Goal: Information Seeking & Learning: Learn about a topic

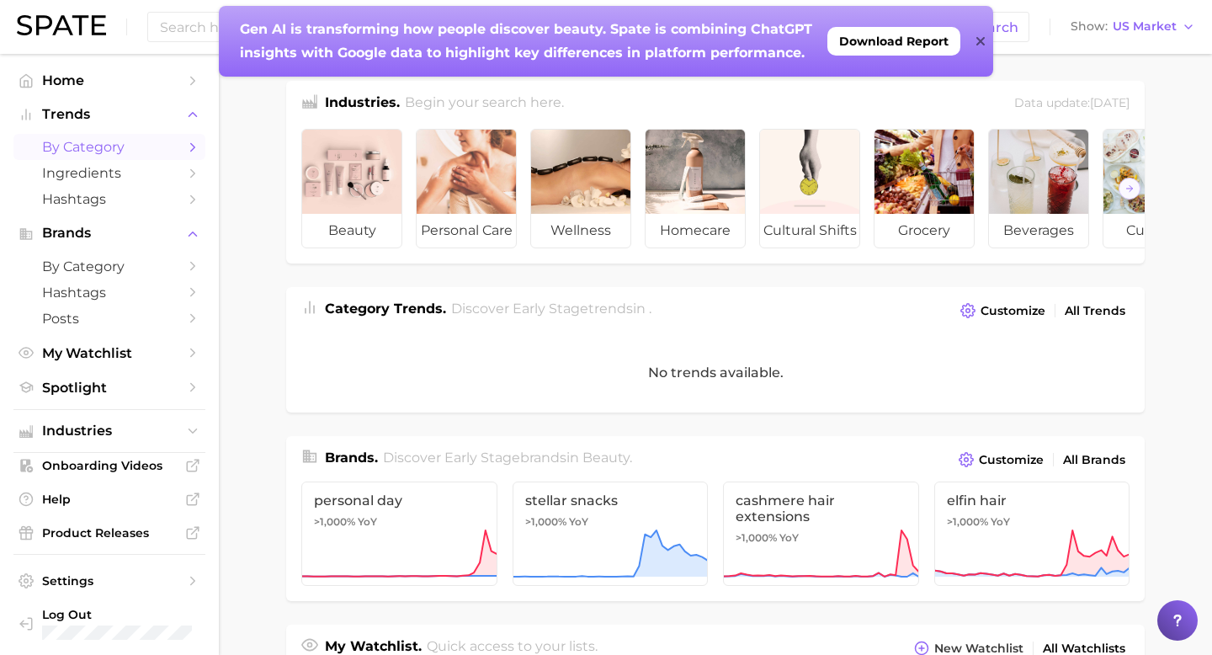
click at [100, 153] on span "by Category" at bounding box center [109, 147] width 135 height 16
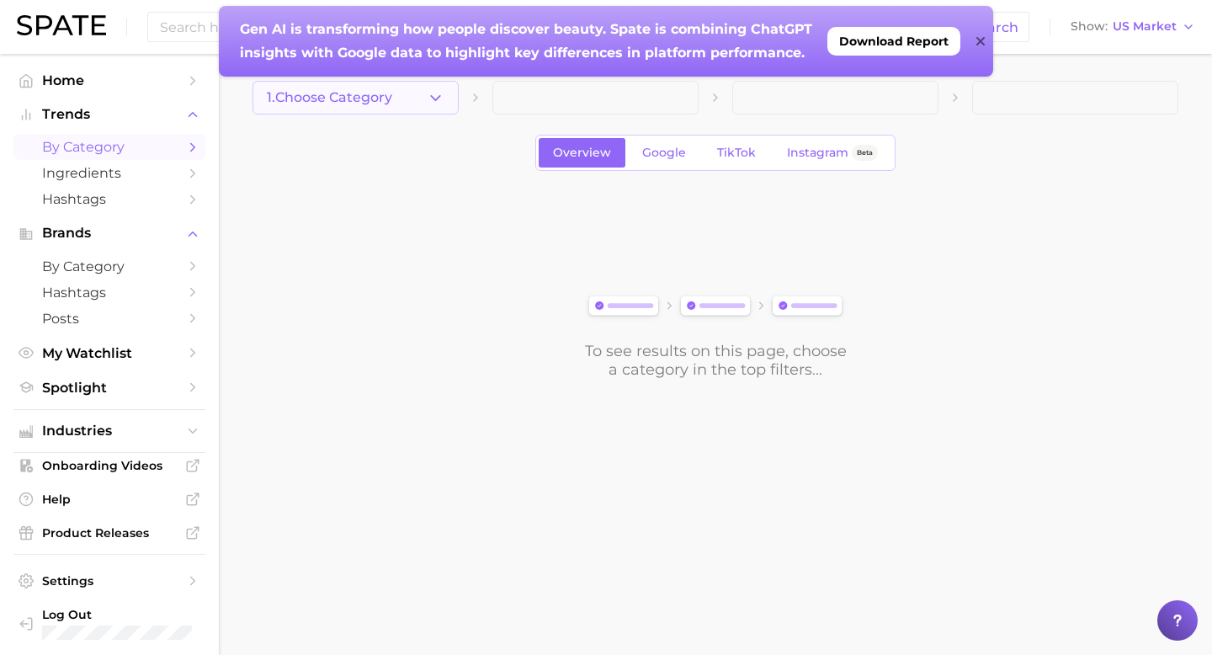
click at [407, 97] on button "1. Choose Category" at bounding box center [355, 98] width 206 height 34
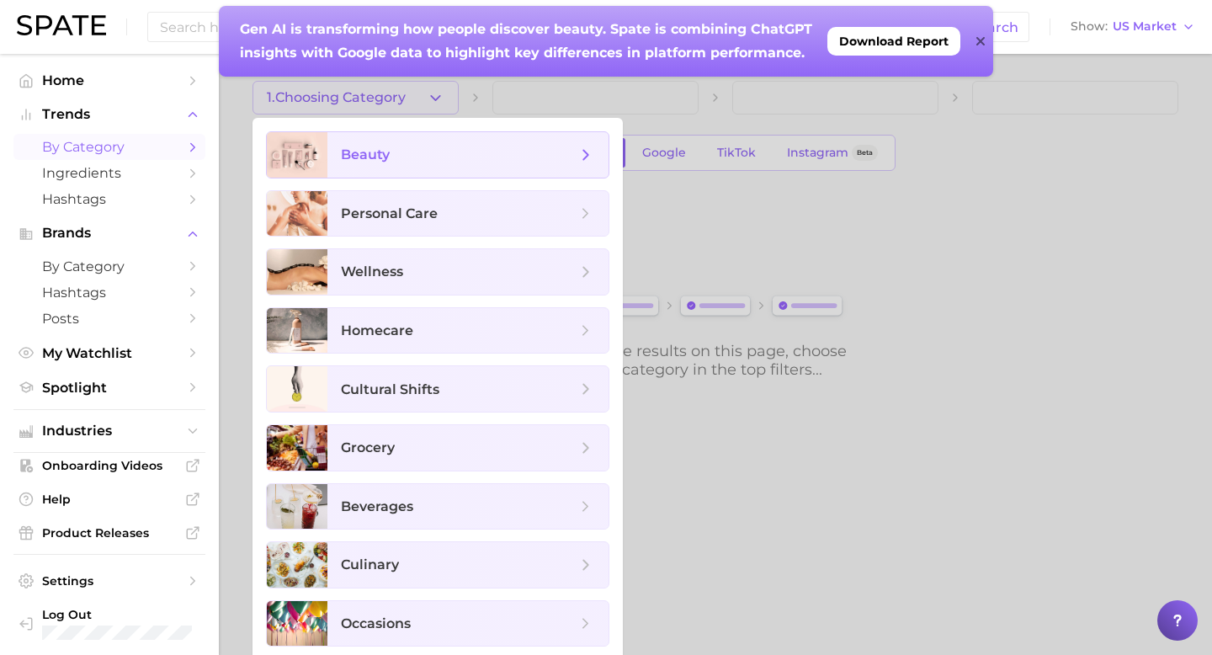
click at [399, 159] on span "beauty" at bounding box center [459, 155] width 236 height 19
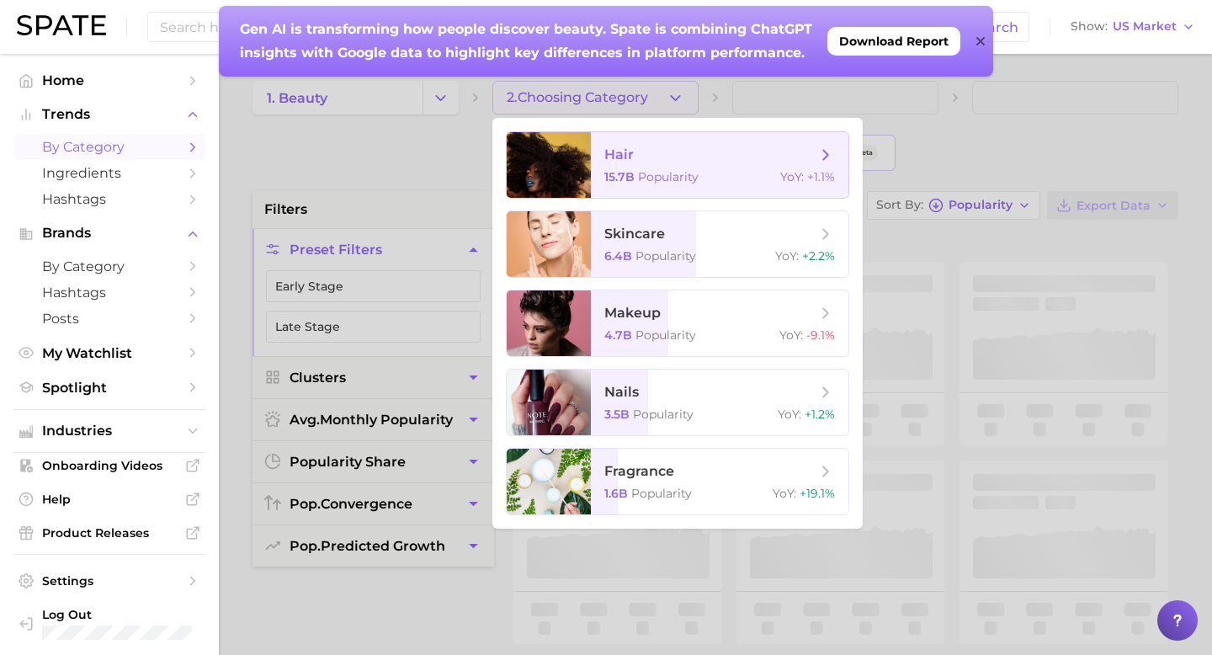
click at [597, 172] on span "hair 15.7b Popularity YoY : +1.1%" at bounding box center [719, 165] width 257 height 66
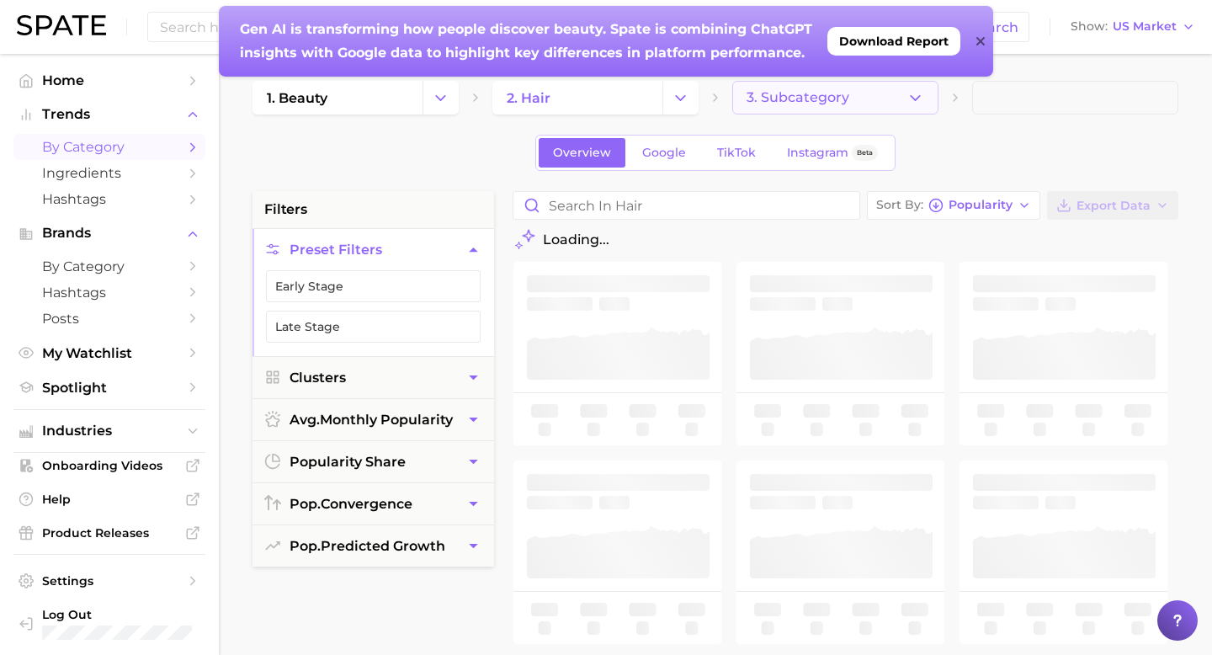
click at [784, 98] on span "3. Subcategory" at bounding box center [797, 97] width 103 height 15
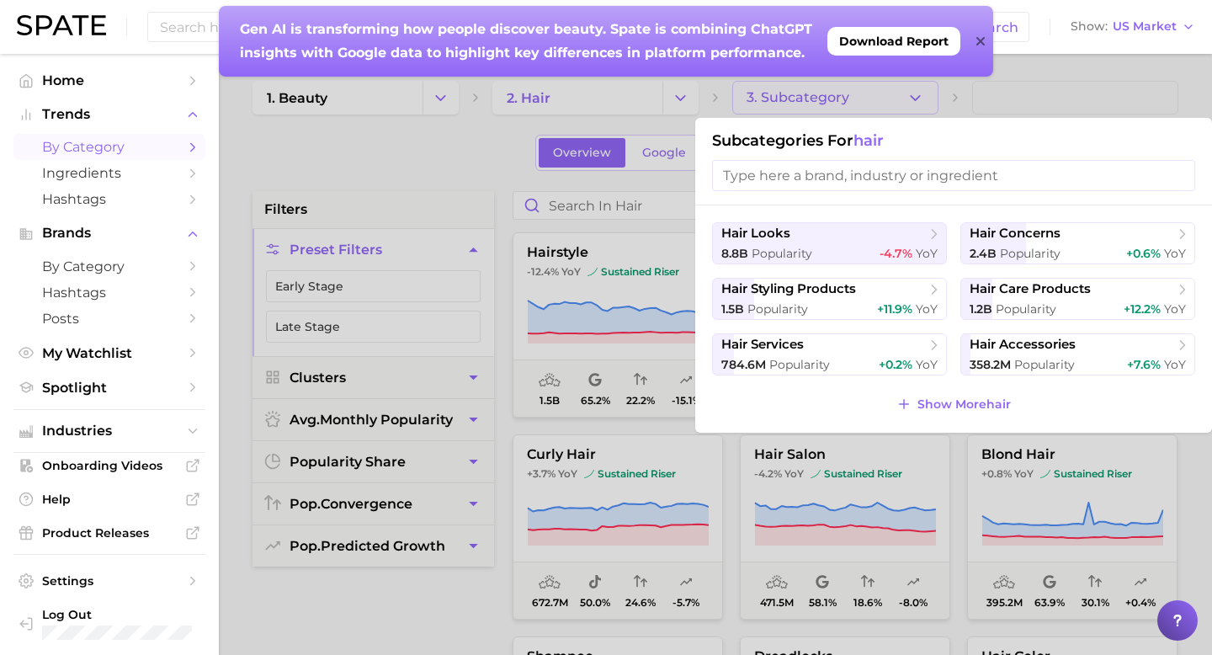
click at [499, 188] on div at bounding box center [606, 327] width 1212 height 655
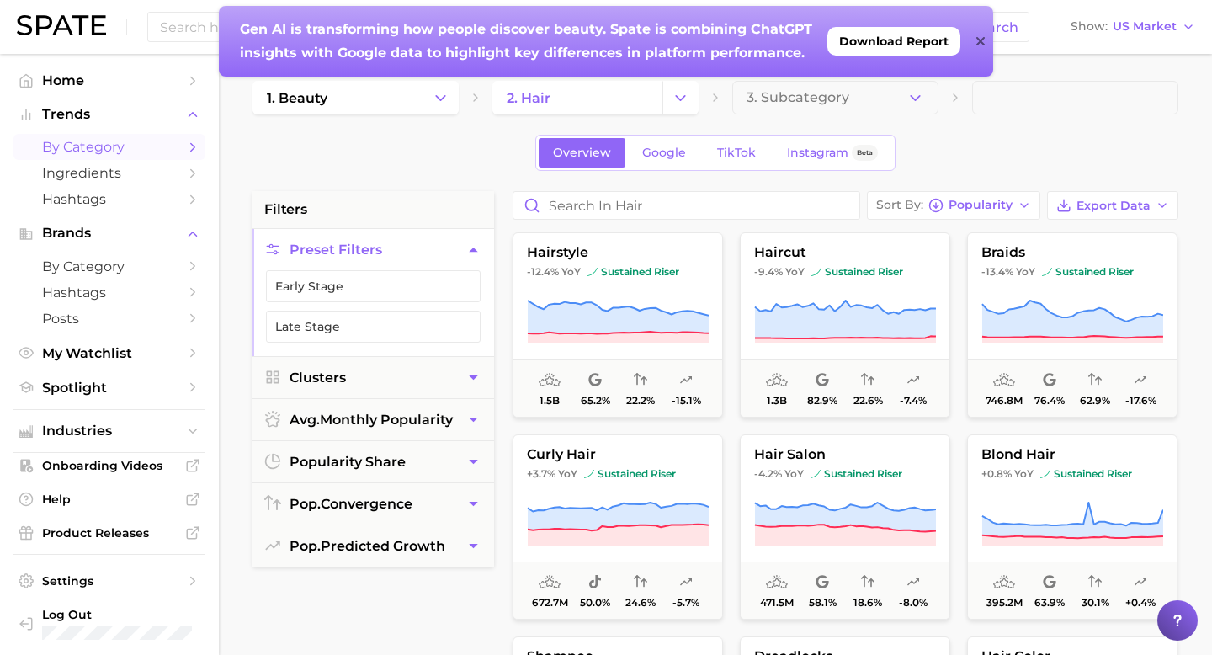
click at [715, 168] on div "Overview Google TikTok Instagram Beta" at bounding box center [715, 153] width 360 height 36
click at [728, 151] on span "TikTok" at bounding box center [736, 153] width 39 height 14
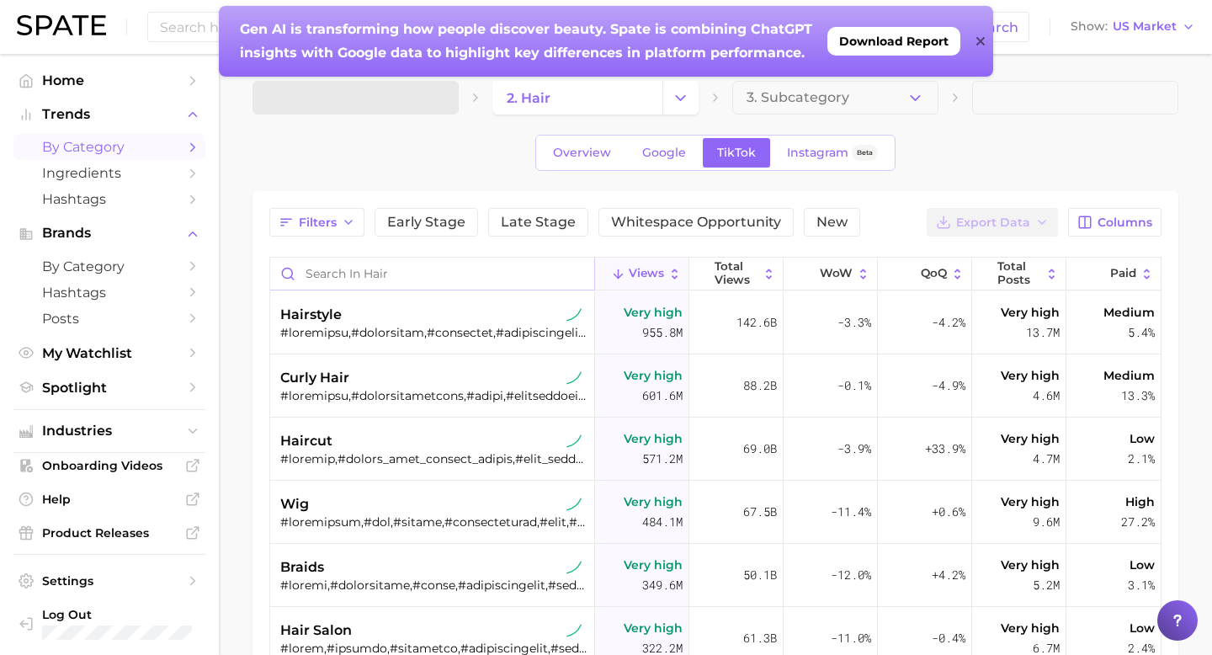
click at [392, 273] on input "Search in hair" at bounding box center [432, 273] width 324 height 32
type input "n"
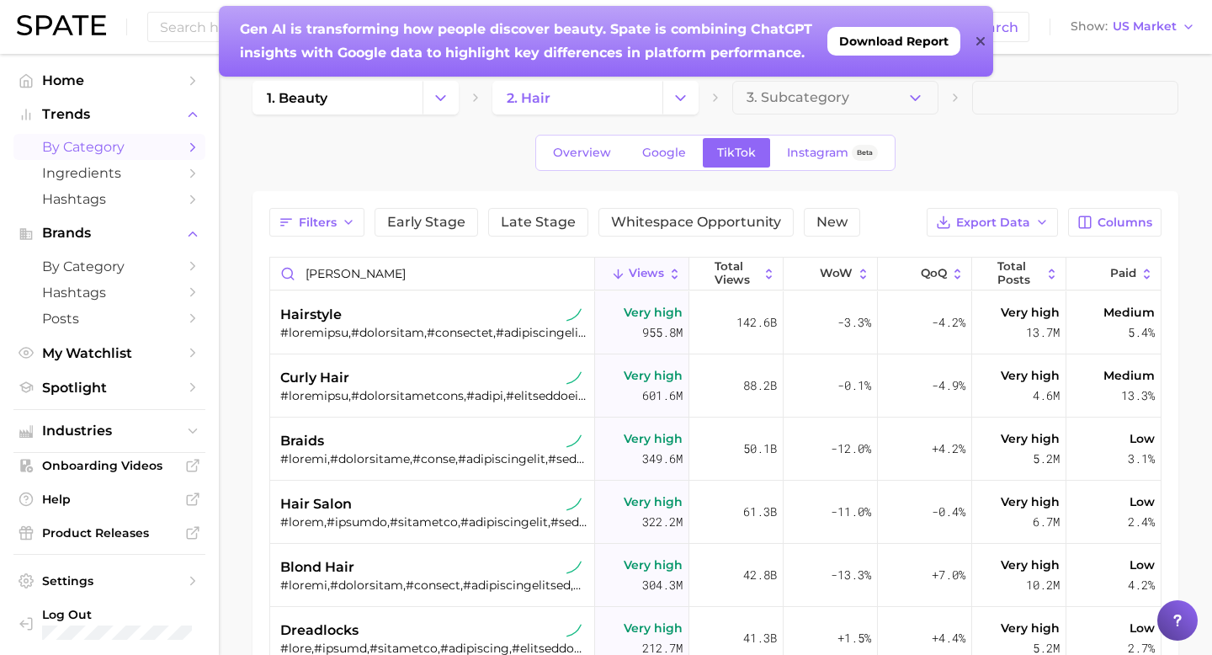
click at [983, 50] on div at bounding box center [980, 41] width 8 height 71
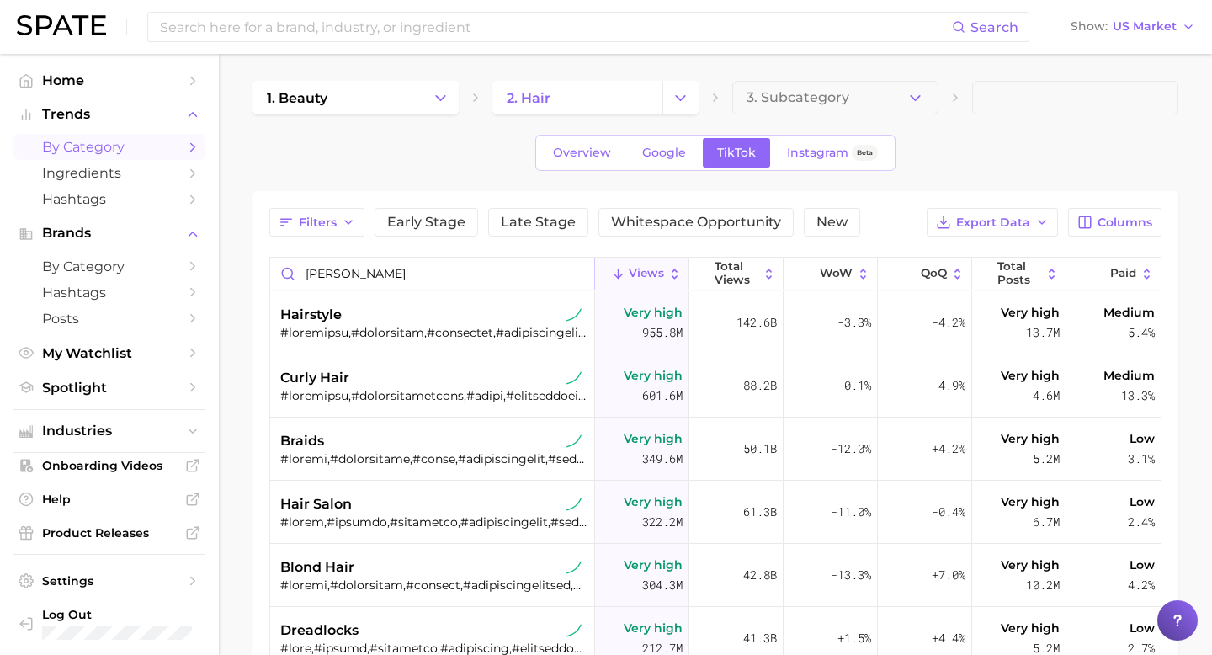
click at [374, 288] on input "bob" at bounding box center [432, 273] width 324 height 32
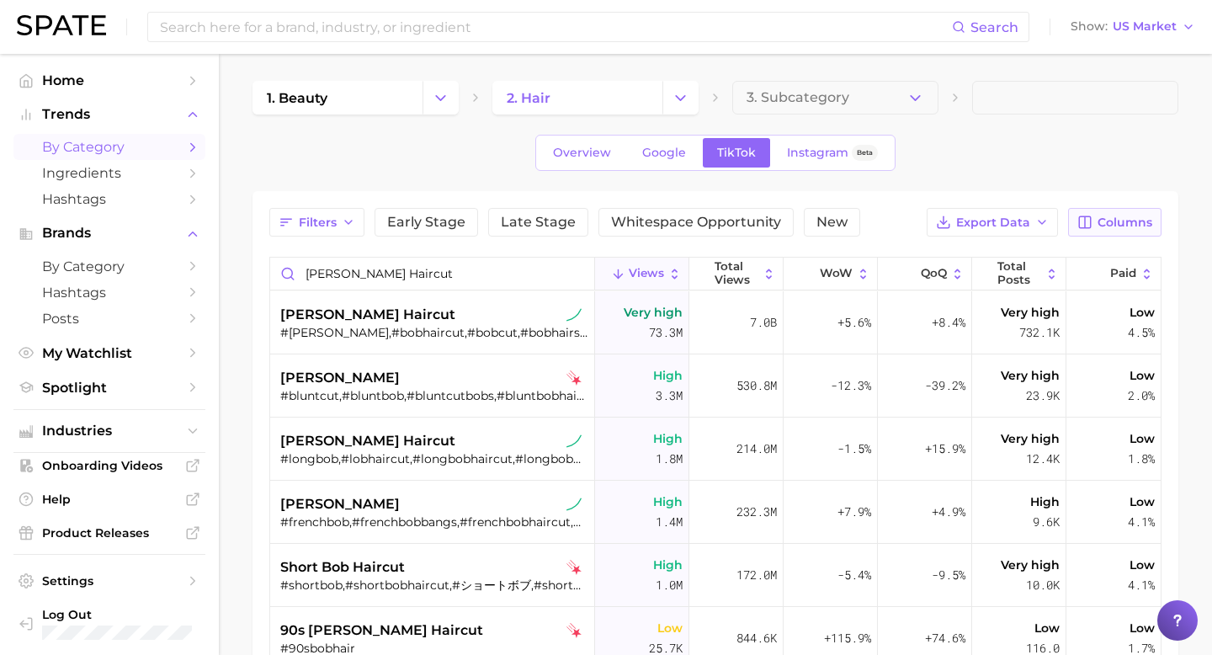
click at [1077, 221] on button "Columns" at bounding box center [1114, 222] width 93 height 29
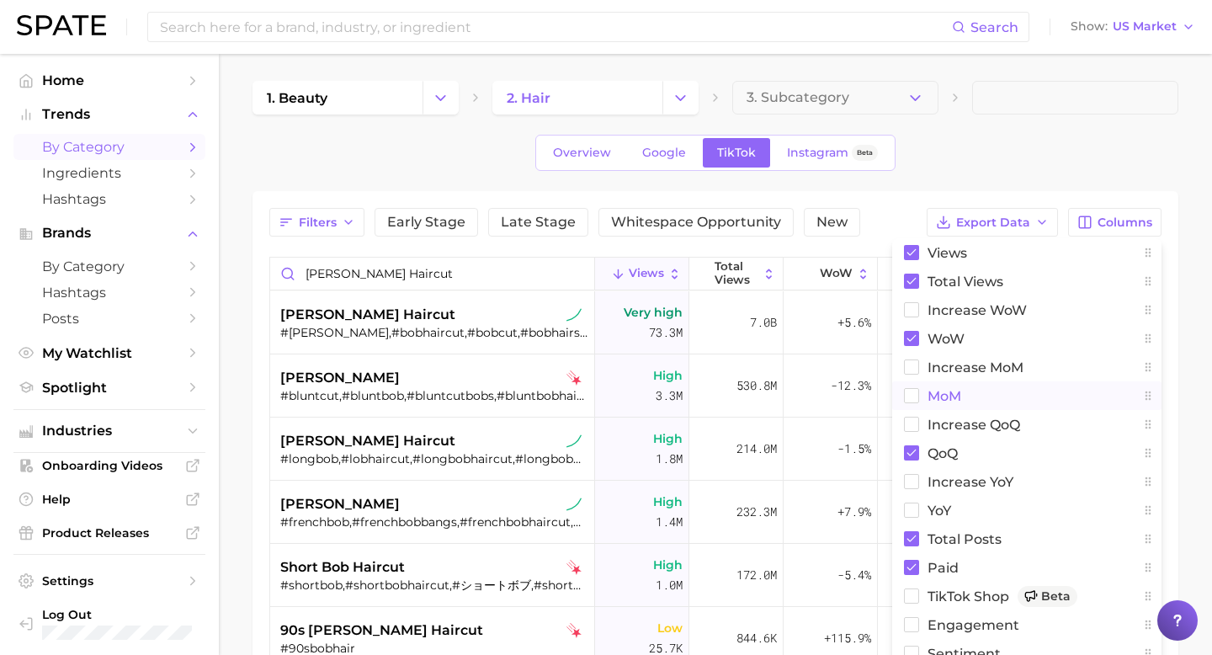
click at [909, 394] on rect at bounding box center [911, 396] width 14 height 14
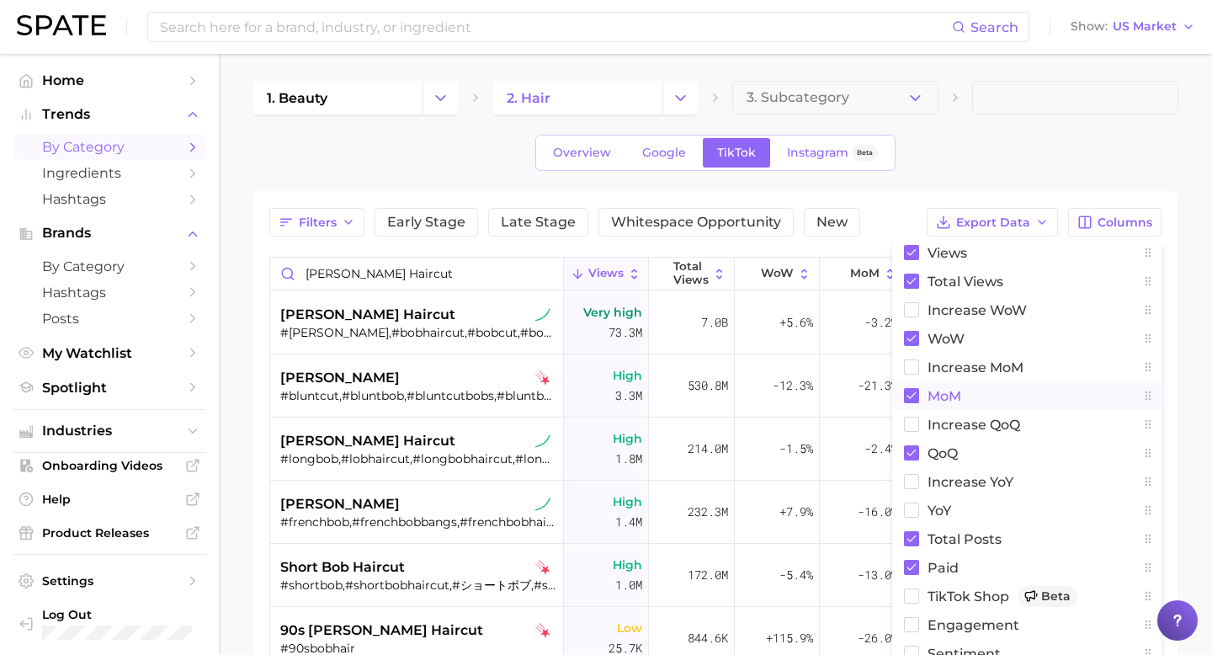
click at [884, 216] on div "Filters Early Stage Late Stage Whitespace Opportunity New Export Data Columns V…" at bounding box center [715, 222] width 892 height 29
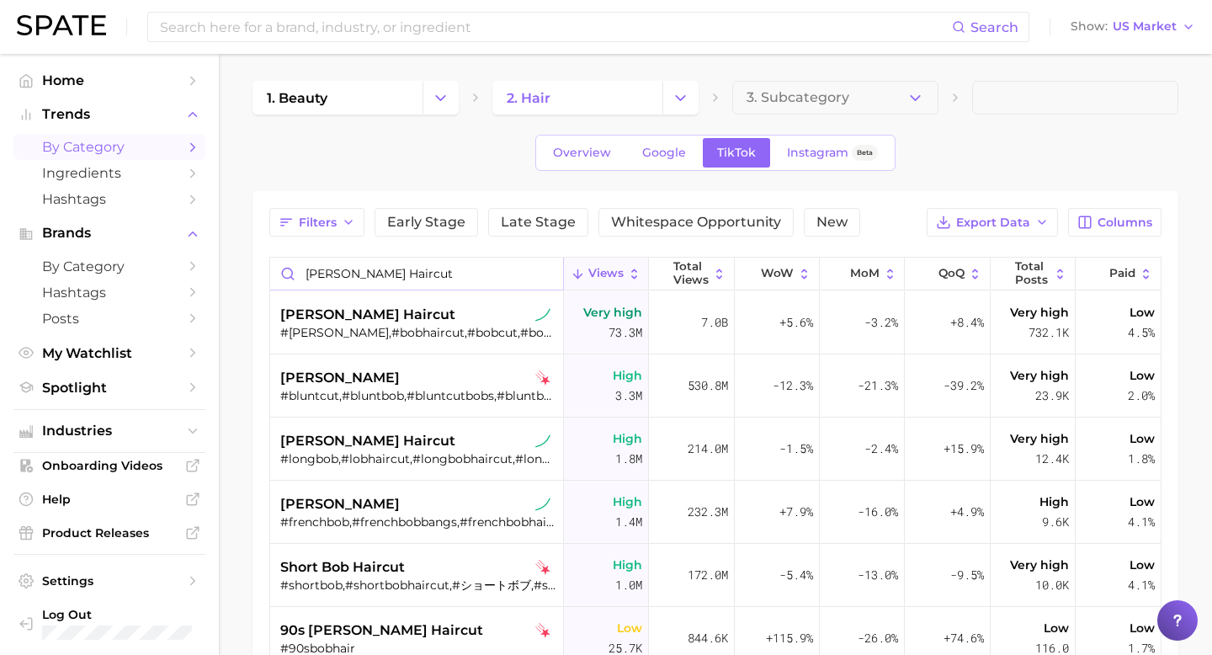
click at [390, 262] on input "bob haircut" at bounding box center [416, 273] width 293 height 32
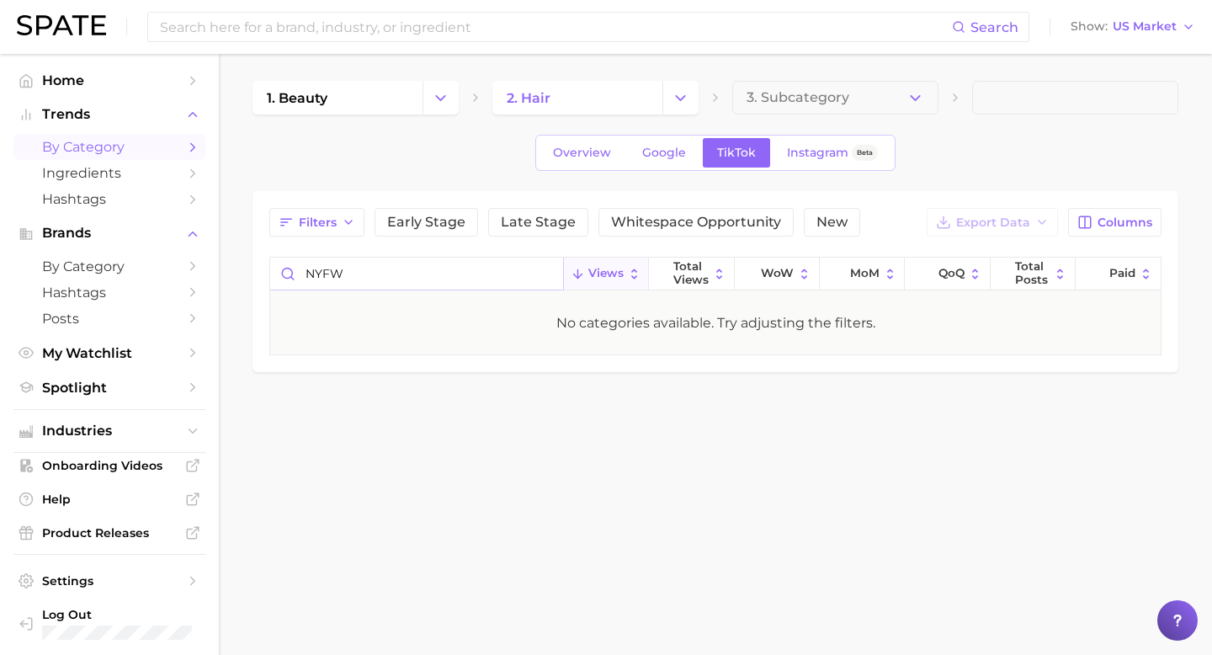
click at [379, 272] on input "NYFW" at bounding box center [416, 273] width 293 height 32
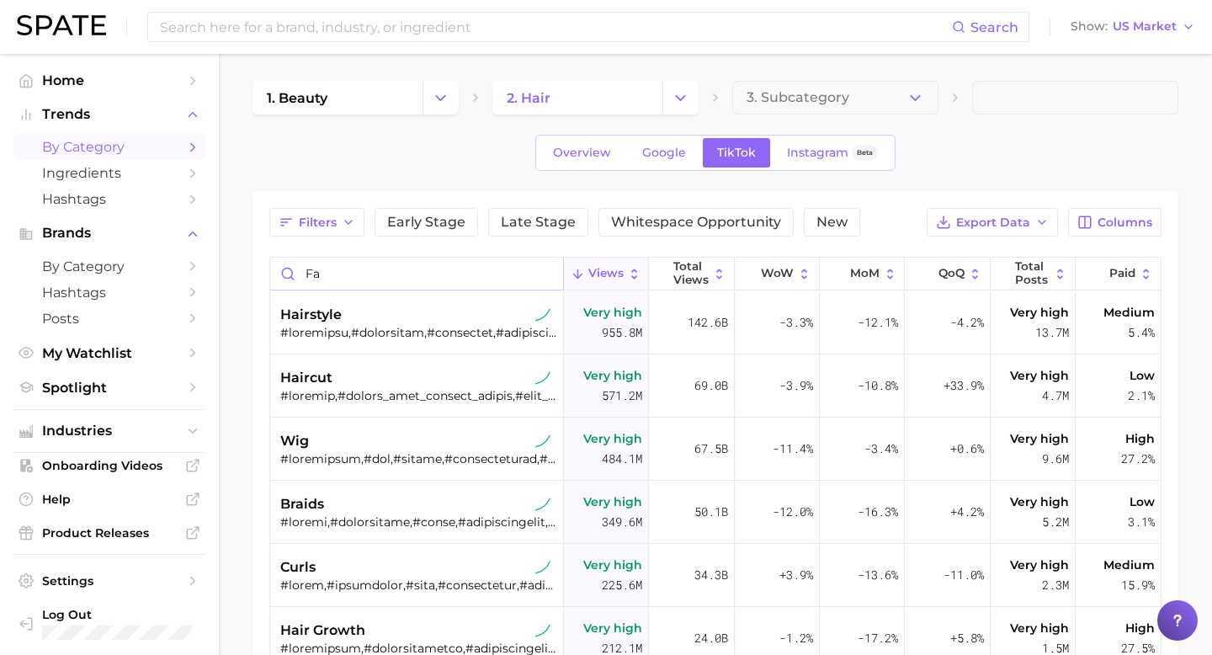
type input "f"
type input "n"
click at [396, 270] on input "Search in hair" at bounding box center [416, 273] width 293 height 32
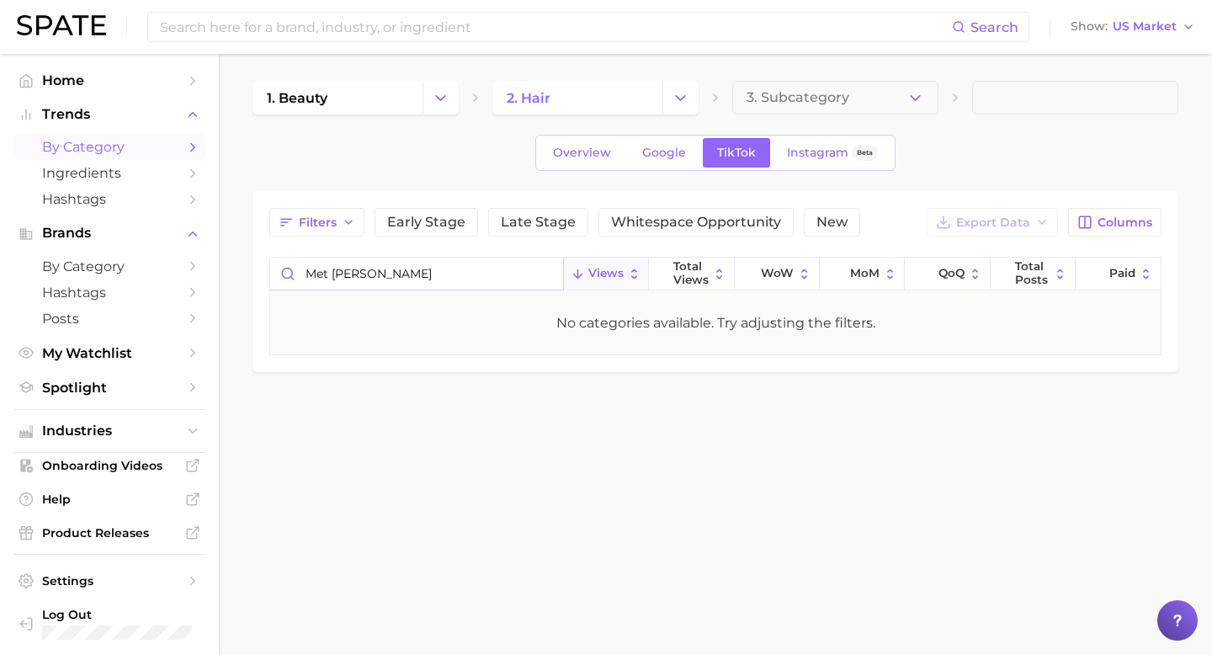
type input "met gala"
click at [469, 277] on input "met gala" at bounding box center [416, 273] width 293 height 32
click at [545, 277] on input "met gala" at bounding box center [416, 273] width 293 height 32
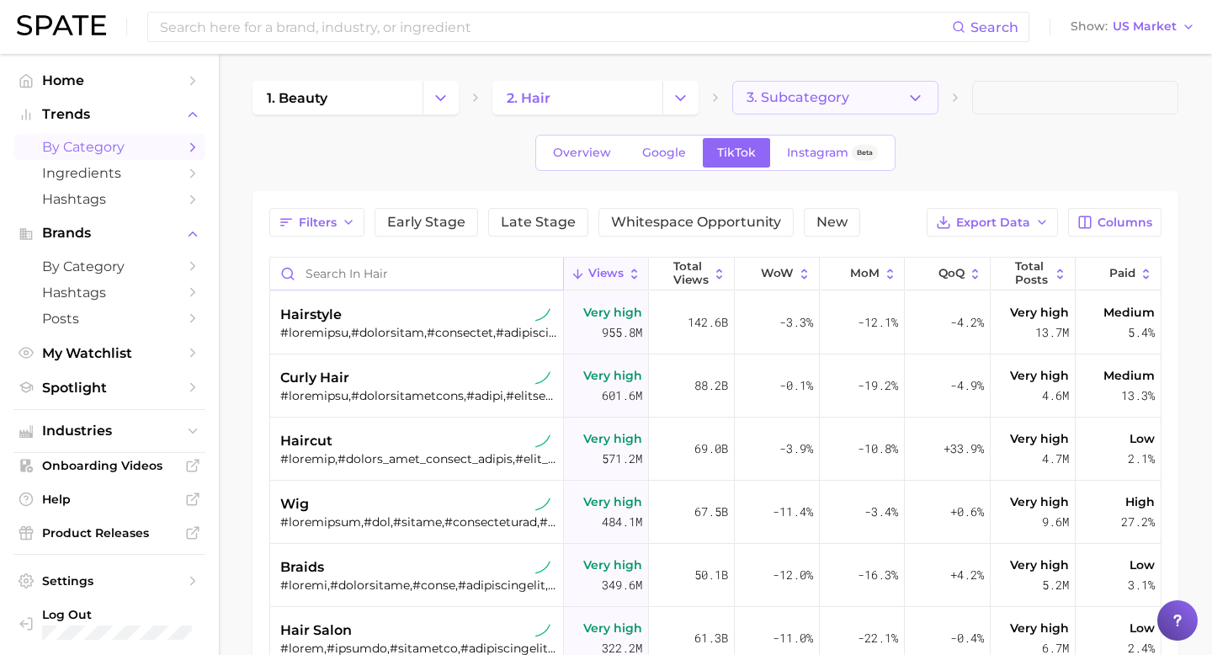
click at [830, 105] on button "3. Subcategory" at bounding box center [835, 98] width 206 height 34
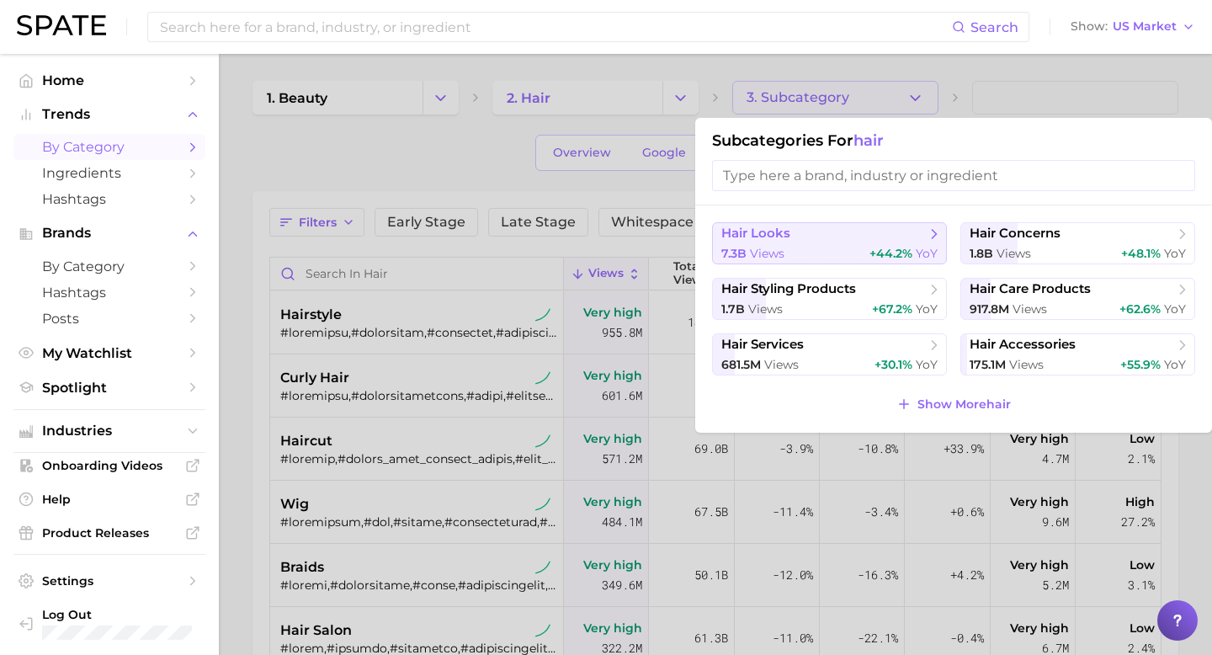
click at [782, 236] on span "hair looks" at bounding box center [755, 233] width 69 height 16
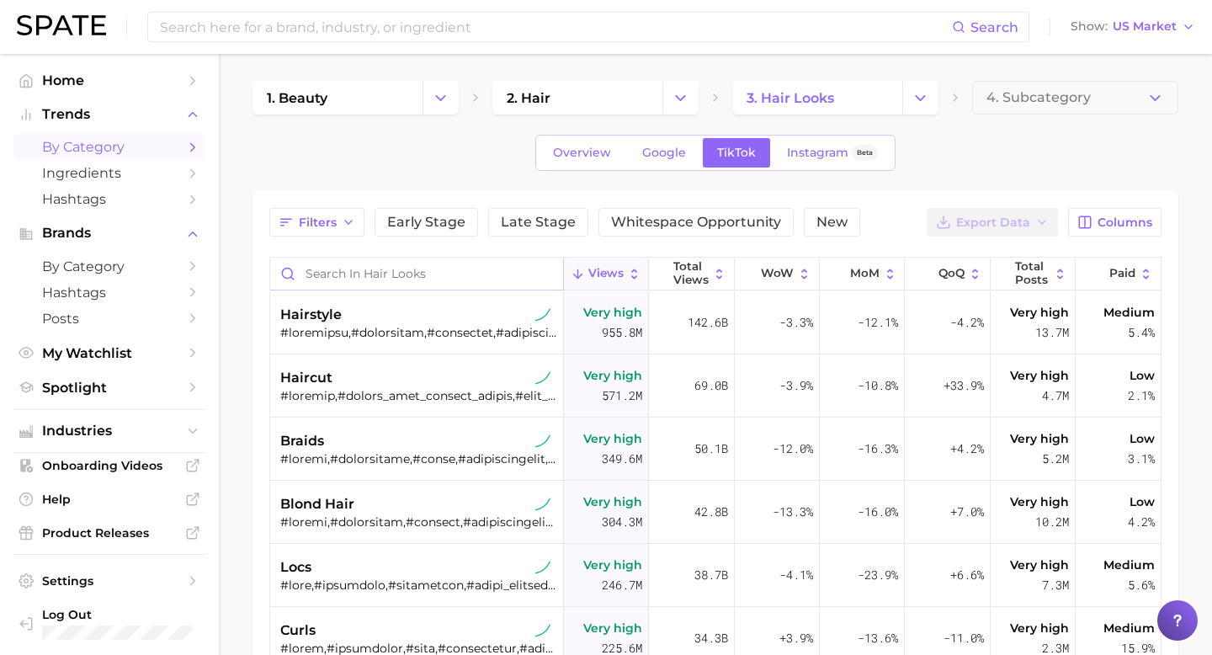
click at [416, 279] on input "Search in hair looks" at bounding box center [416, 273] width 293 height 32
type input "m"
click at [915, 102] on icon "Change Category" at bounding box center [920, 98] width 18 height 18
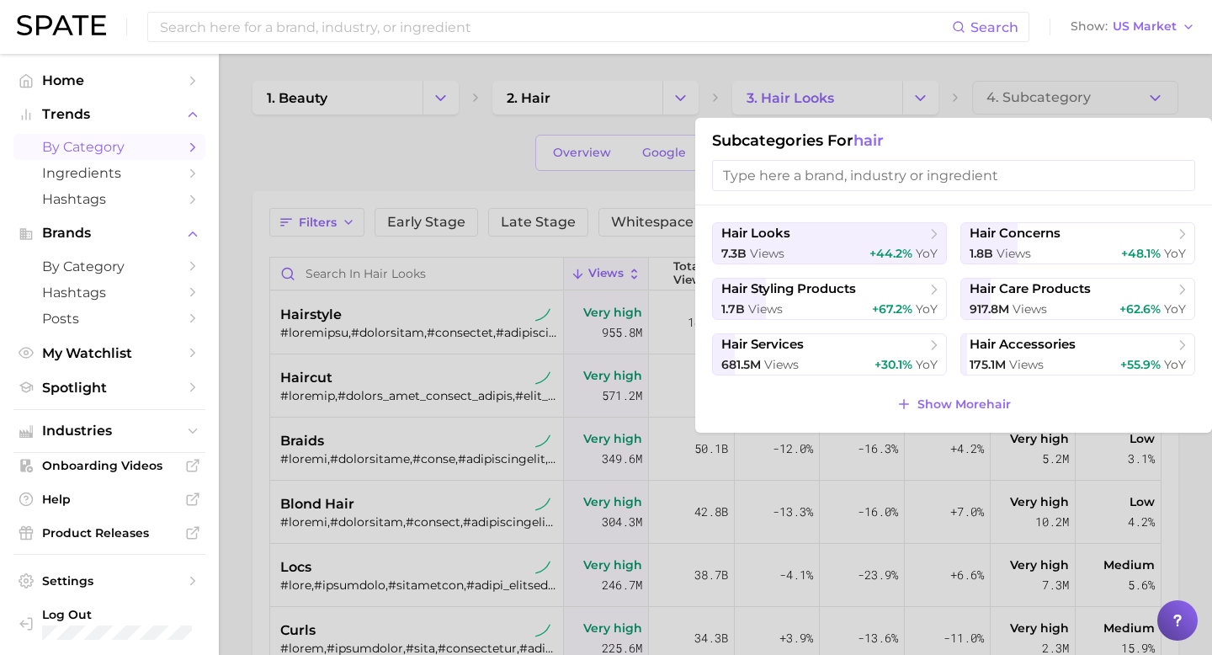
click at [831, 187] on input "search" at bounding box center [953, 175] width 483 height 31
click at [819, 297] on span "hair styling products" at bounding box center [823, 289] width 204 height 17
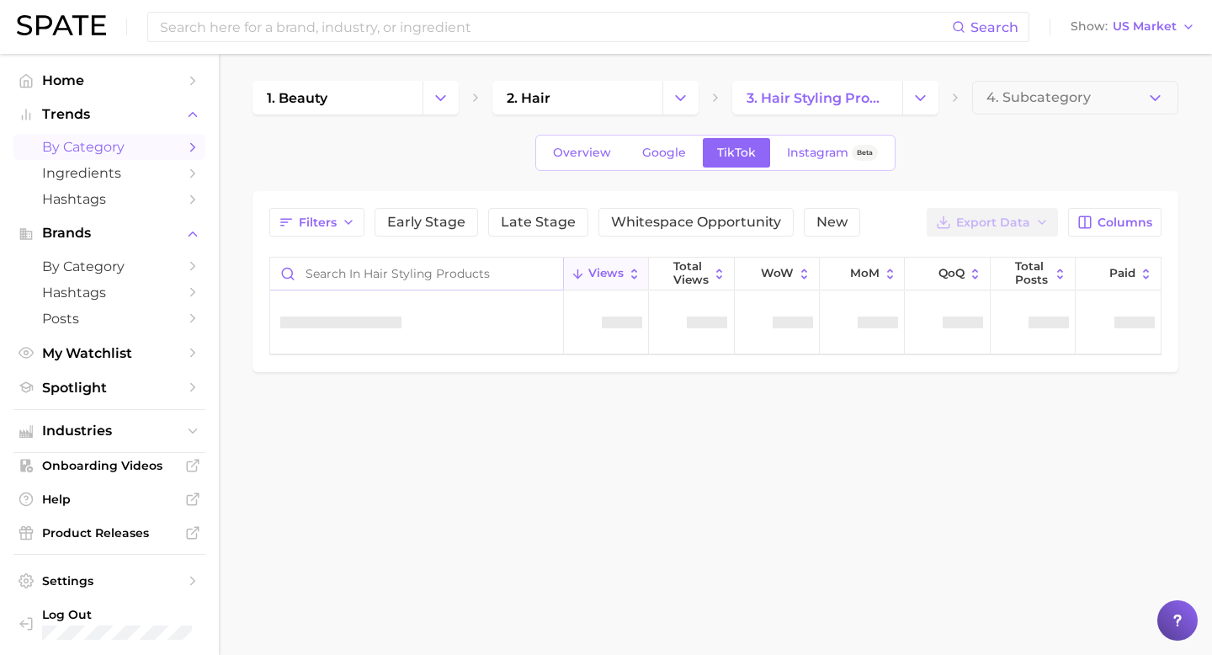
click at [451, 274] on input "Search in hair styling products" at bounding box center [416, 273] width 293 height 32
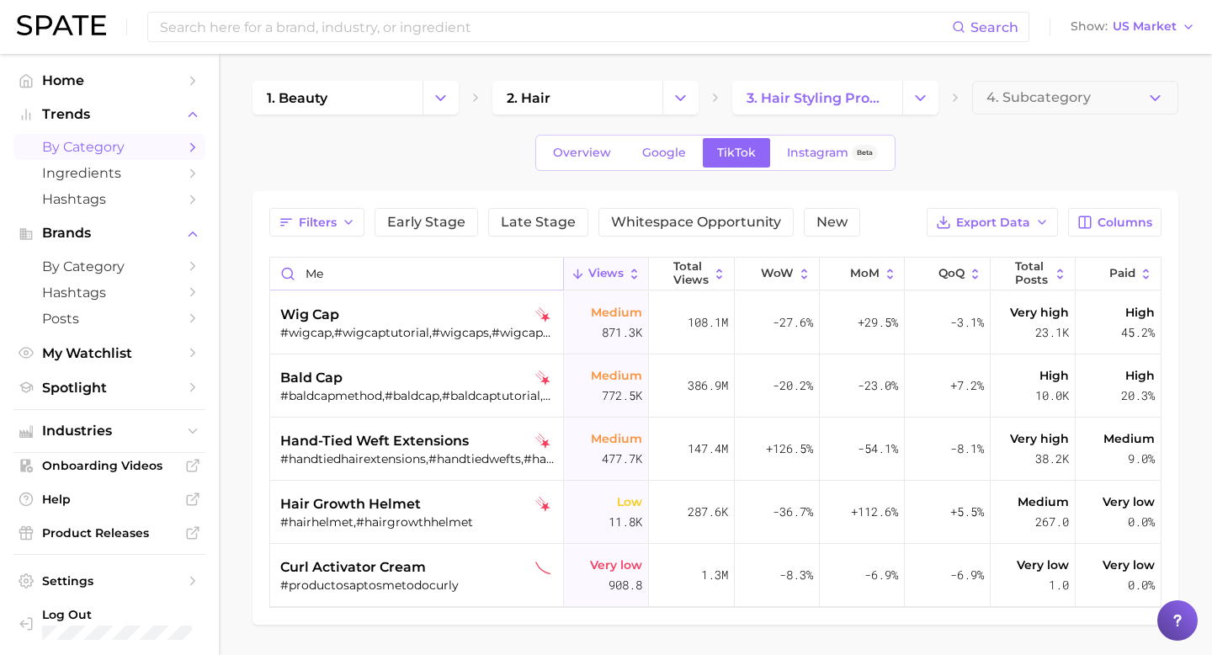
type input "m"
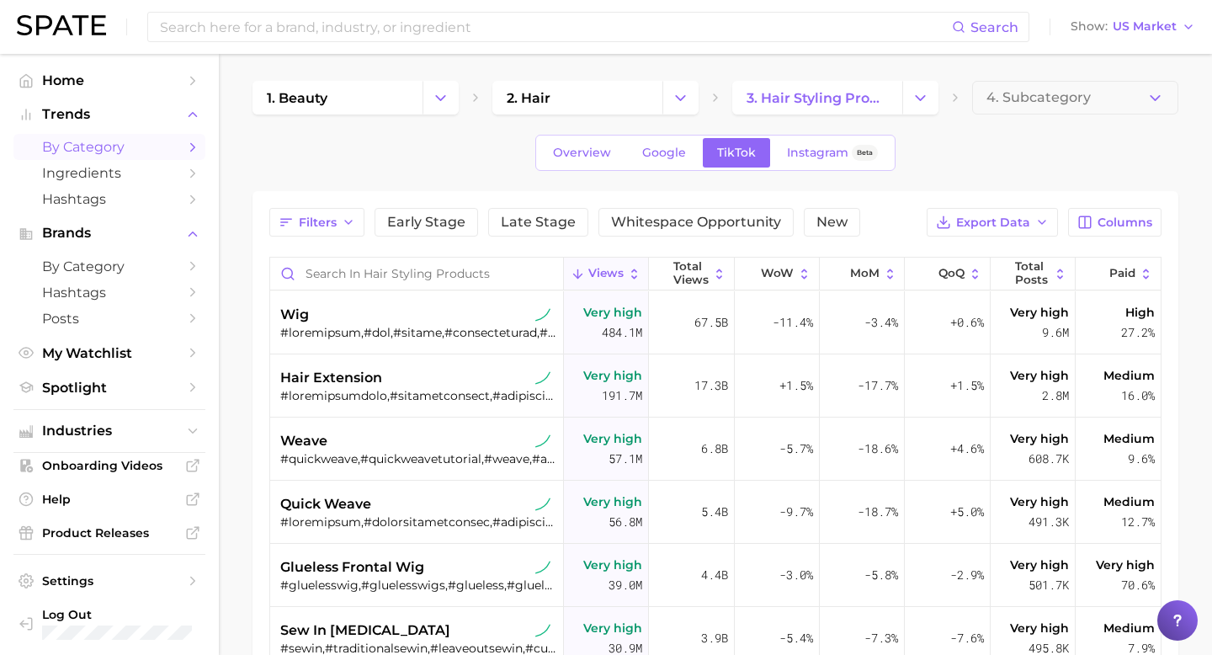
click at [938, 89] on div "1. beauty 2. hair 3. hair styling products 4. Subcategory" at bounding box center [715, 98] width 926 height 34
click at [925, 89] on icon "Change Category" at bounding box center [920, 98] width 18 height 18
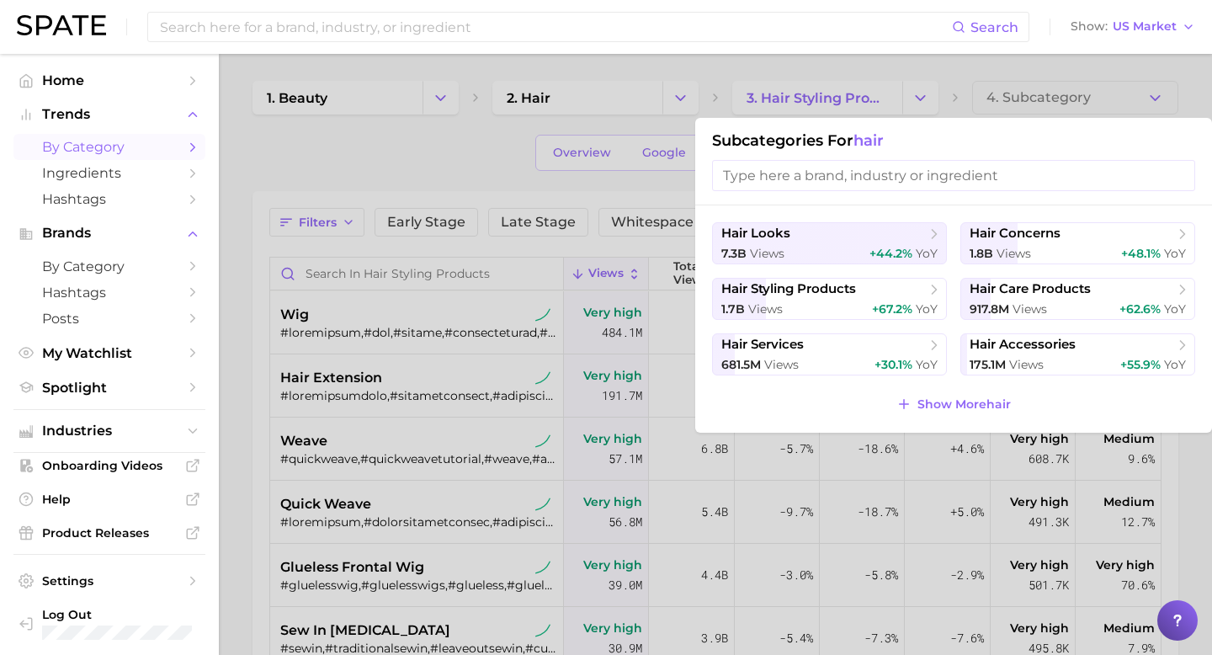
click at [891, 88] on div at bounding box center [606, 327] width 1212 height 655
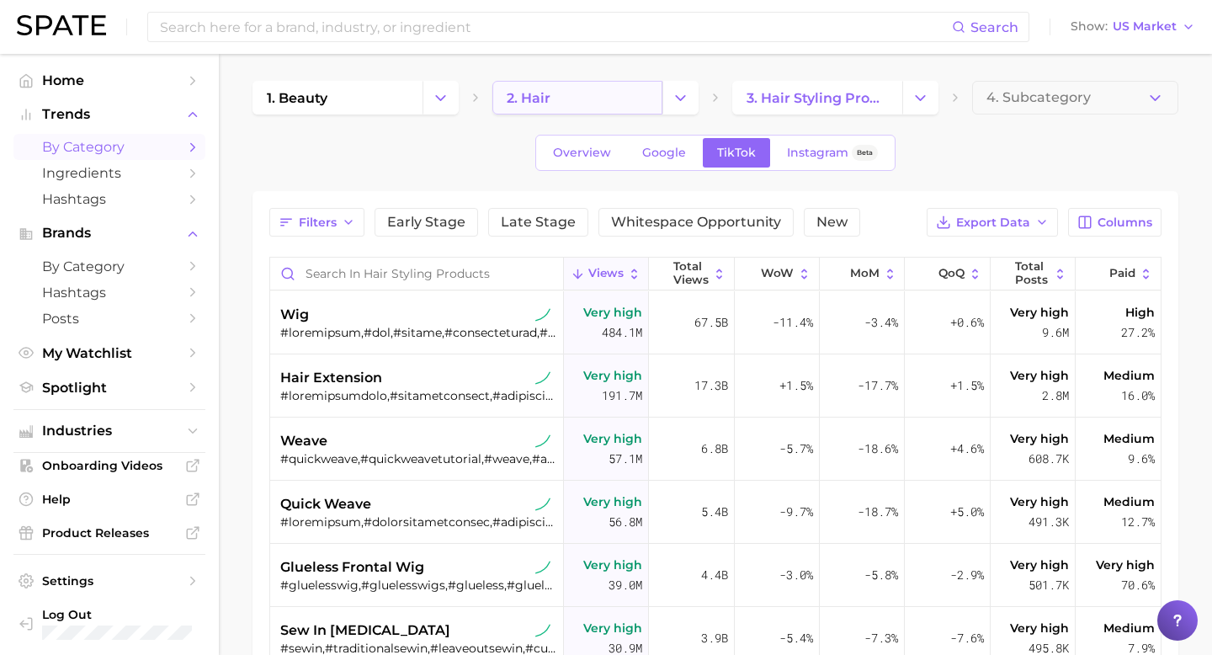
click at [624, 111] on link "2. hair" at bounding box center [577, 98] width 170 height 34
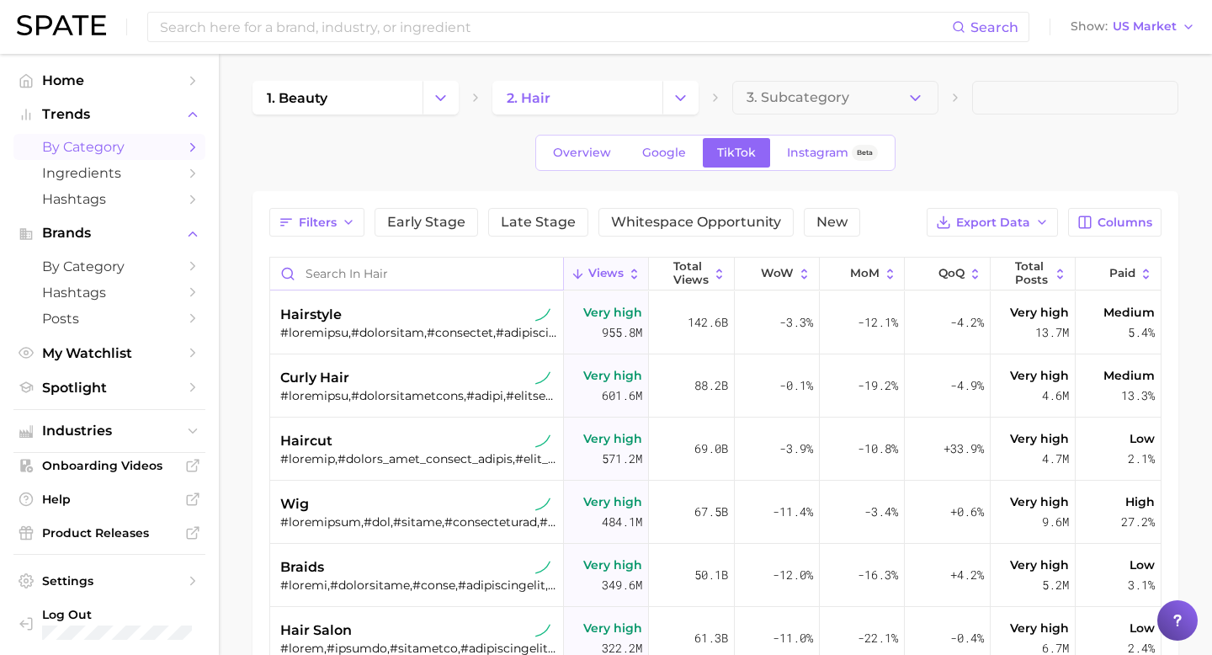
click at [365, 272] on input "Search in hair" at bounding box center [416, 273] width 293 height 32
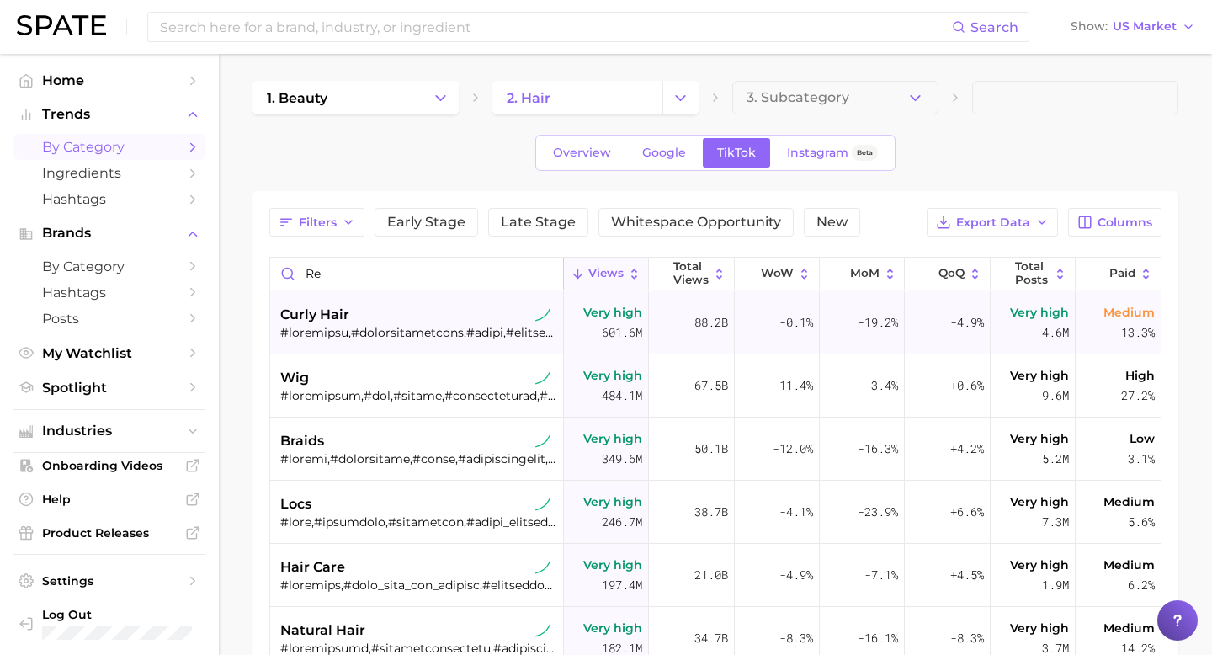
type input "r"
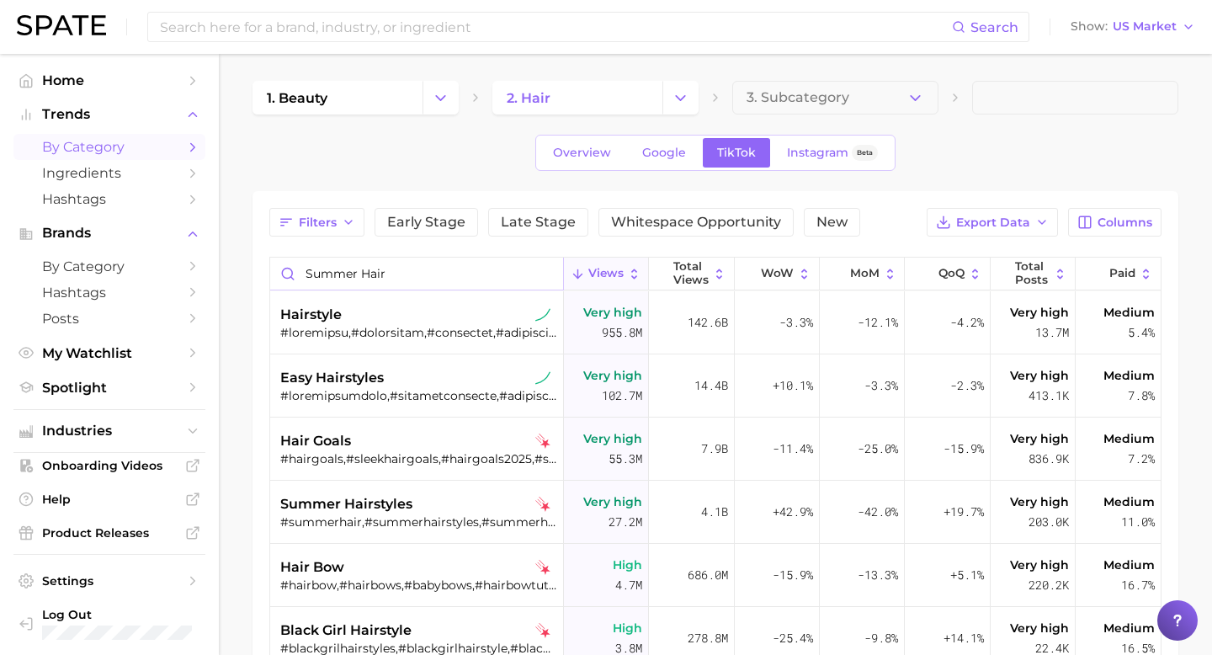
click at [322, 263] on input "summer hair" at bounding box center [416, 273] width 293 height 32
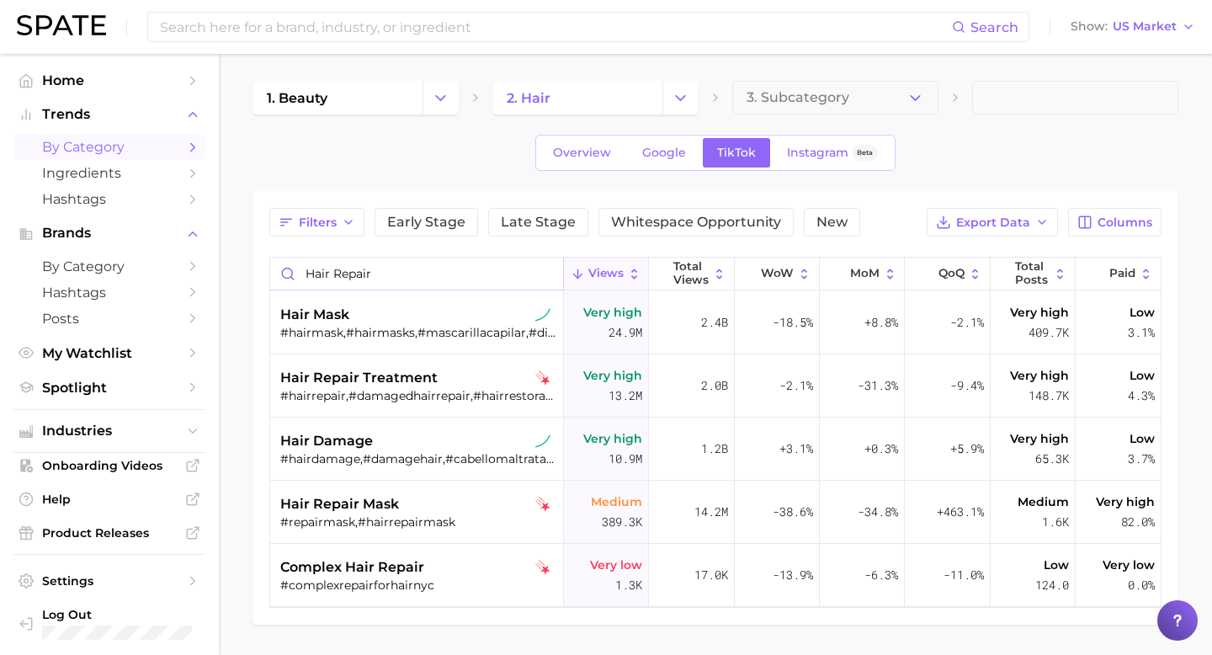
click at [334, 283] on input "hair repair" at bounding box center [416, 273] width 293 height 32
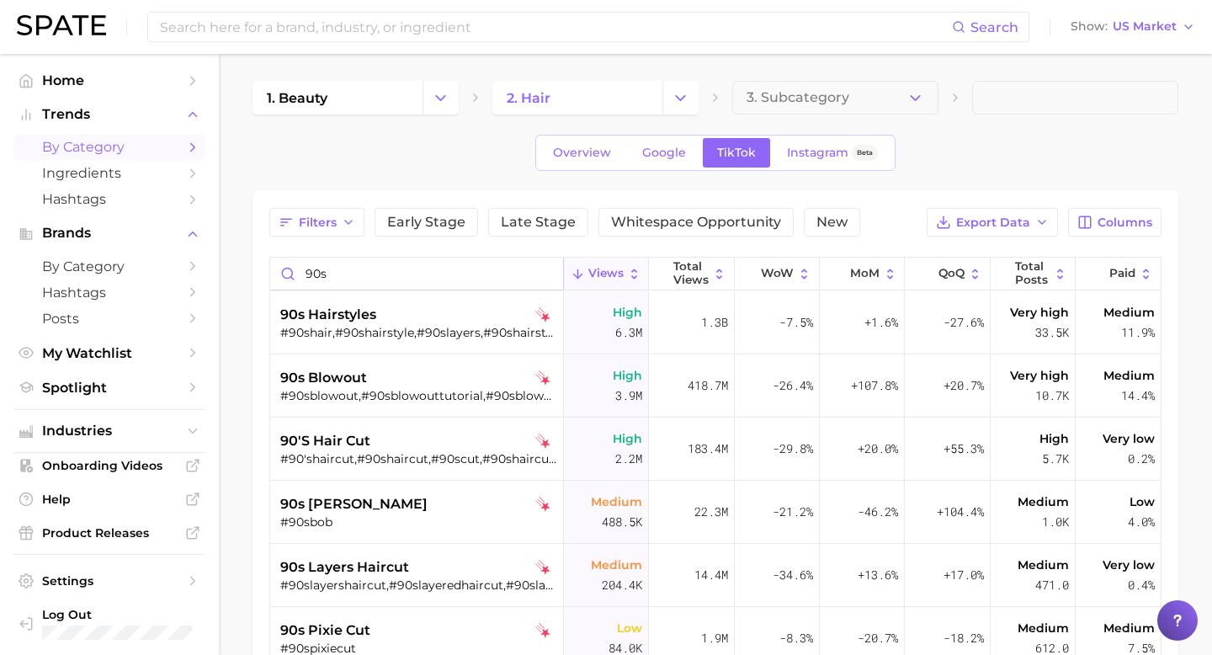
click at [375, 272] on input "90s" at bounding box center [416, 273] width 293 height 32
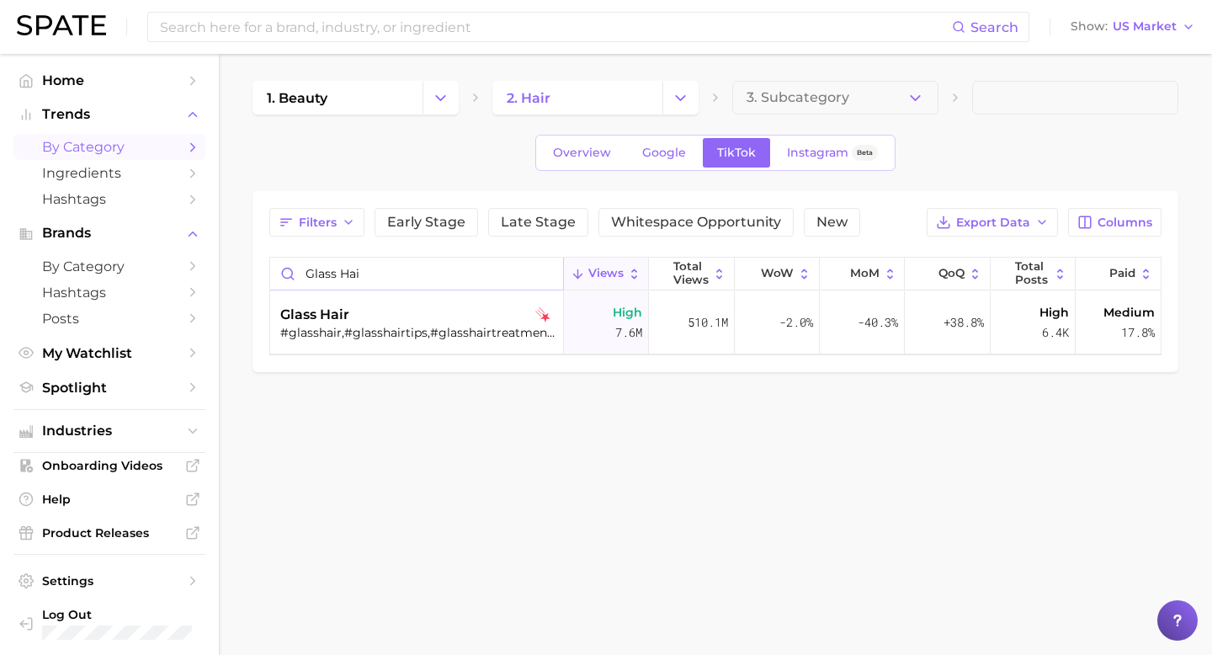
click at [430, 280] on input "glass hai" at bounding box center [416, 273] width 293 height 32
click at [430, 280] on input "d" at bounding box center [416, 273] width 293 height 32
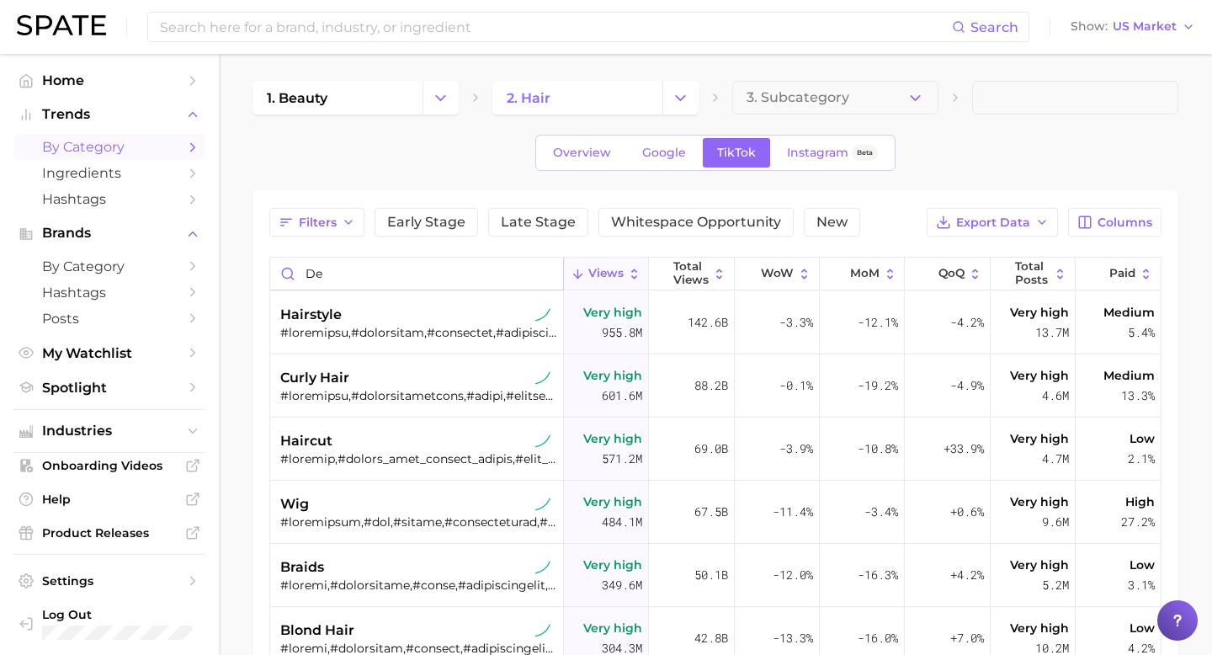
type input "d"
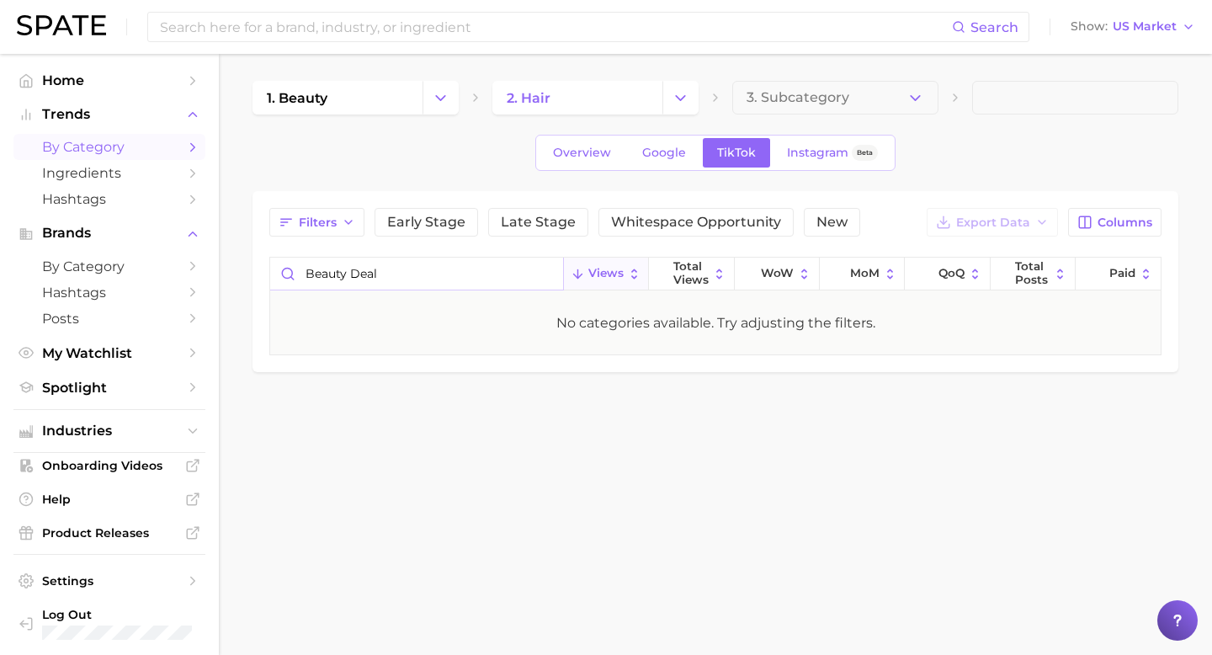
type input "beauty deals"
click at [550, 268] on input "beauty deals" at bounding box center [416, 273] width 293 height 32
click at [548, 273] on input "beauty deals" at bounding box center [416, 273] width 293 height 32
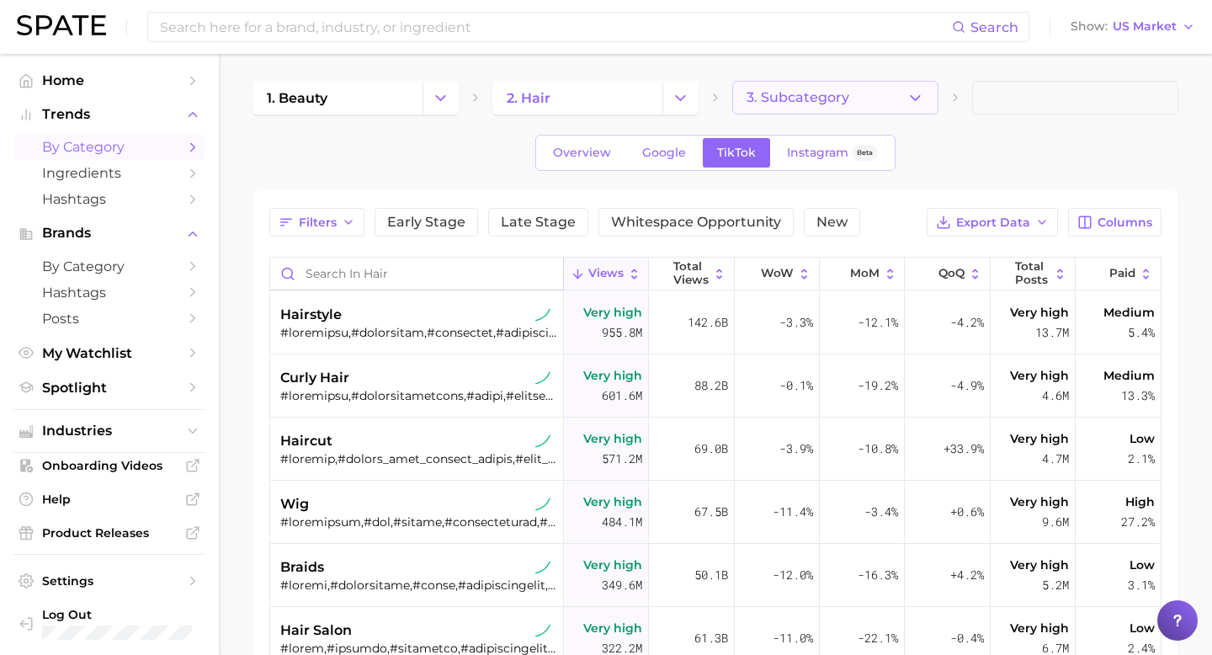
click at [816, 97] on span "3. Subcategory" at bounding box center [797, 97] width 103 height 15
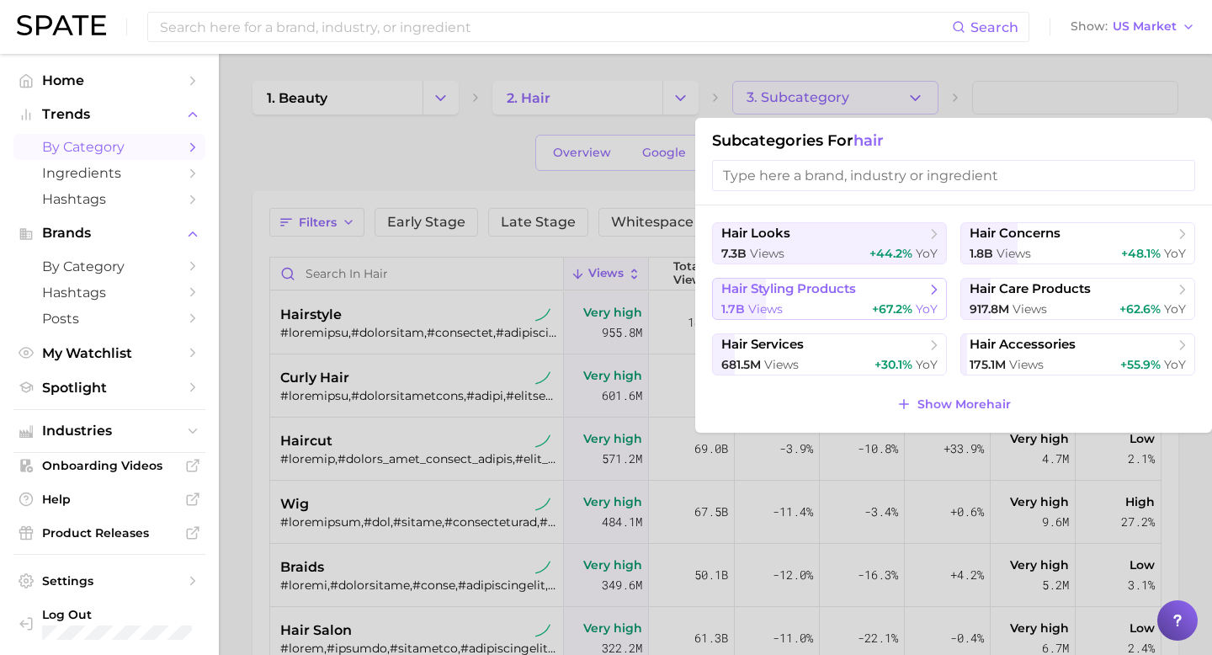
click at [774, 302] on span "views" at bounding box center [765, 308] width 34 height 15
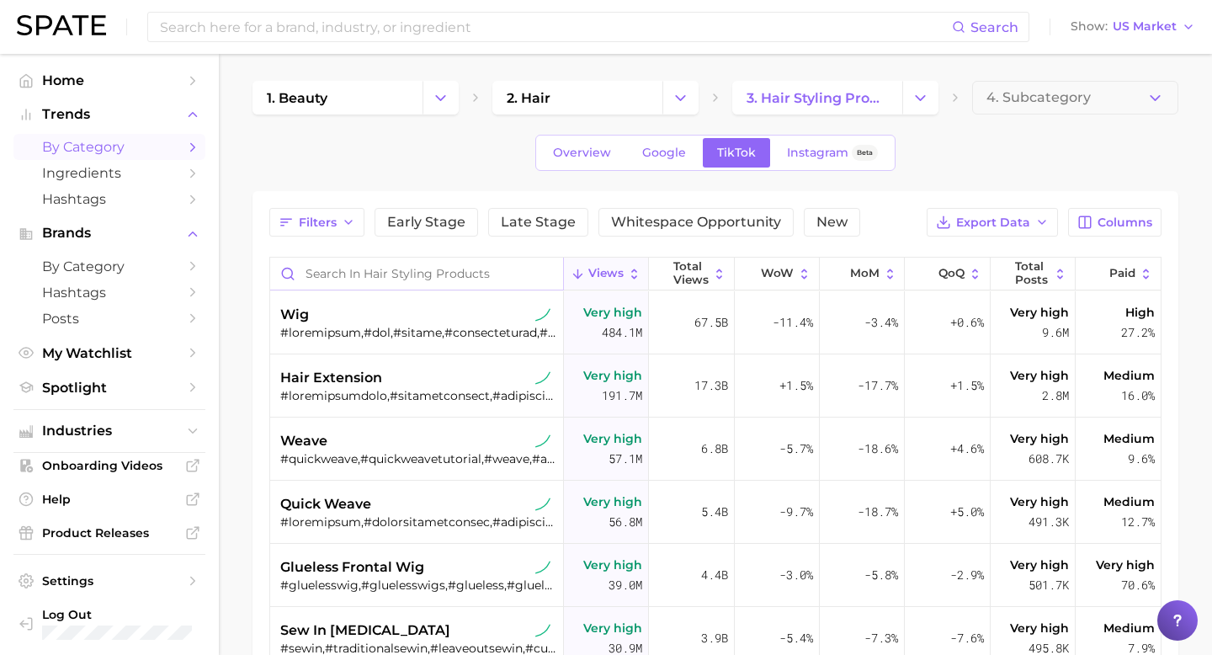
click at [418, 267] on input "Search in hair styling products" at bounding box center [416, 273] width 293 height 32
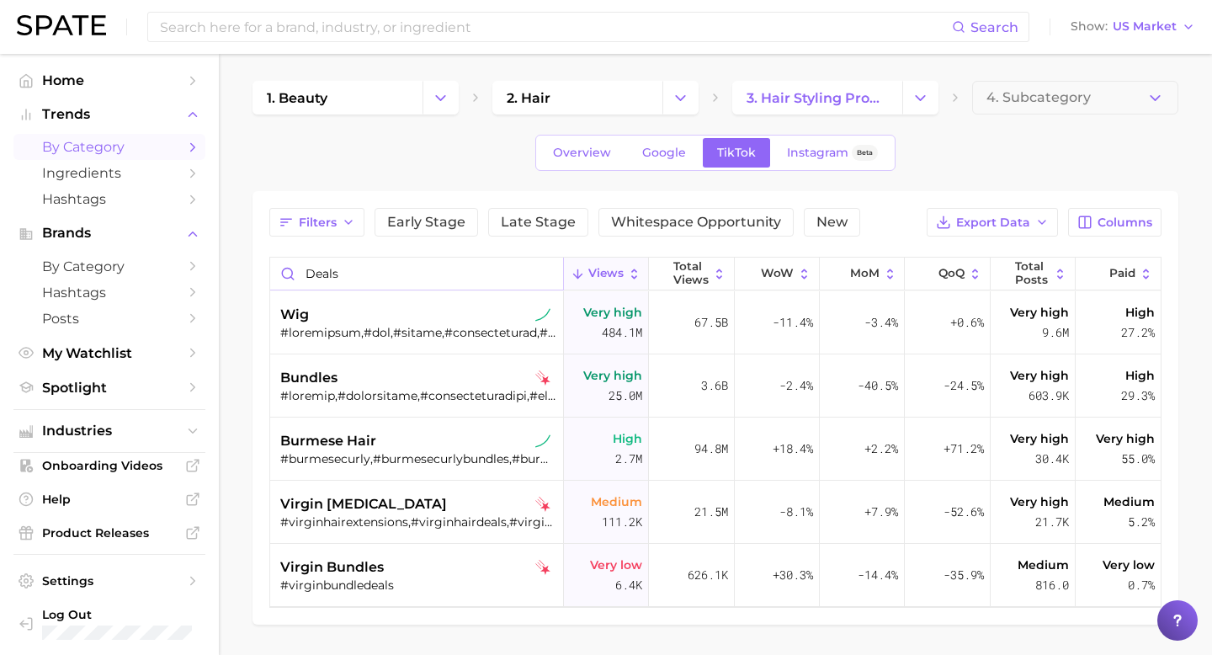
click at [554, 274] on input "deals" at bounding box center [416, 273] width 293 height 32
click at [1049, 103] on span "4. Subcategory" at bounding box center [1038, 97] width 104 height 15
type input "deals"
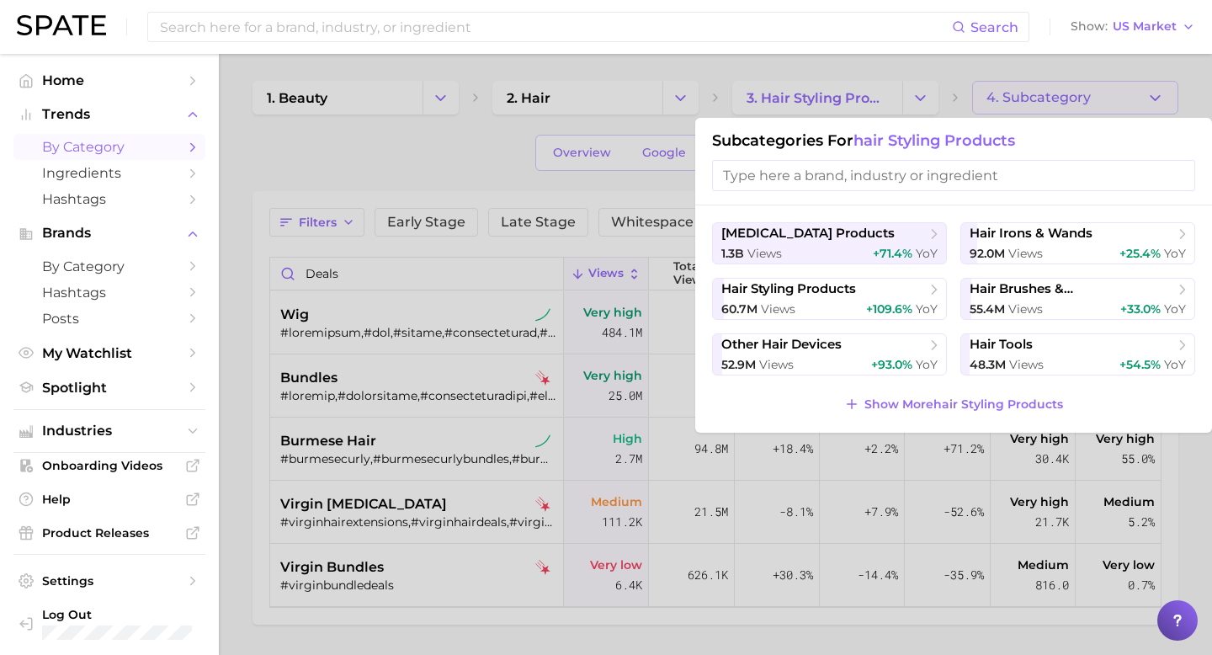
click at [481, 273] on div at bounding box center [606, 327] width 1212 height 655
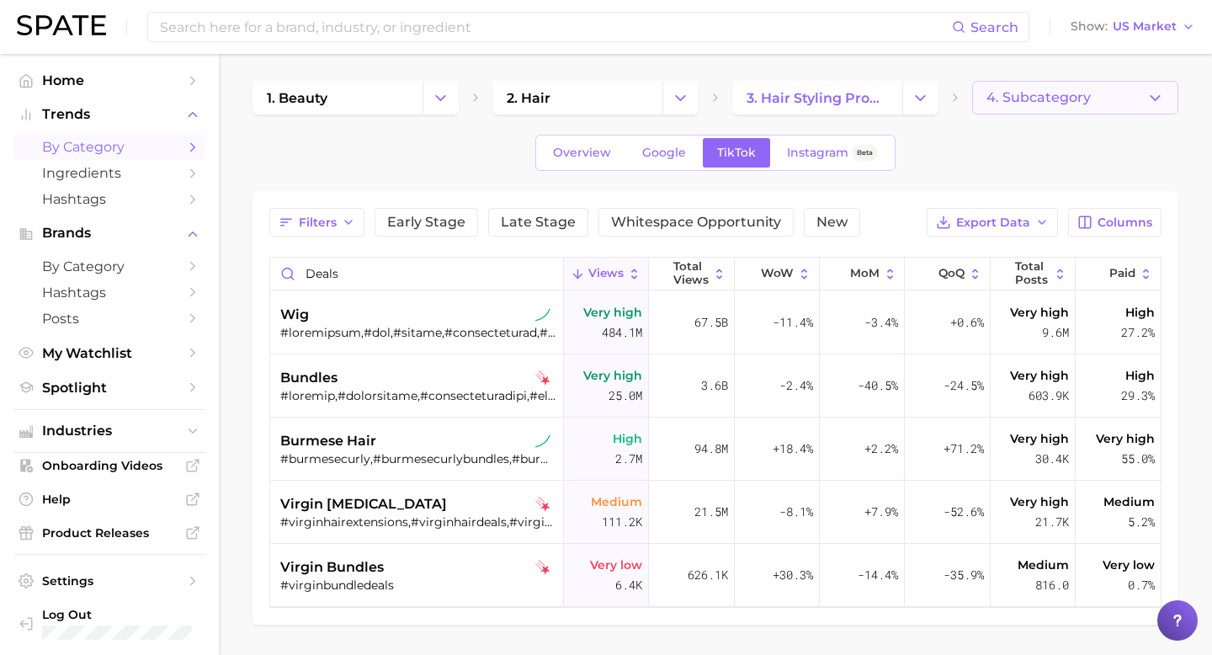
click at [1011, 99] on span "4. Subcategory" at bounding box center [1038, 97] width 104 height 15
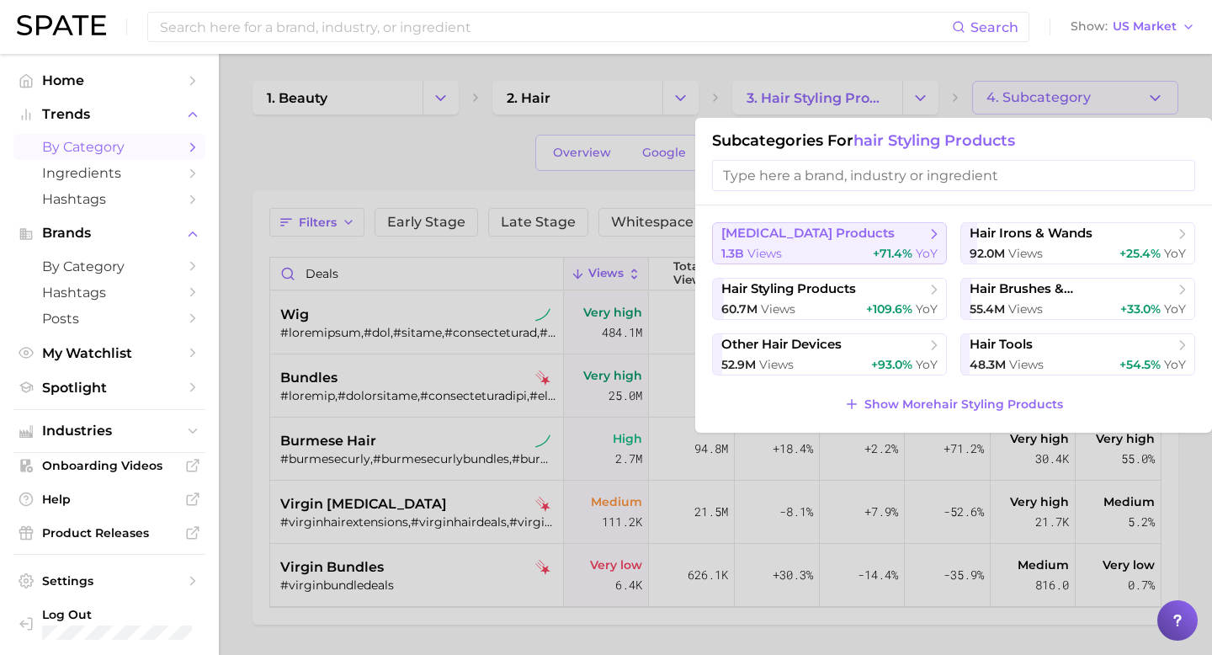
click at [867, 249] on div "1.3b views +71.4% YoY" at bounding box center [829, 254] width 216 height 16
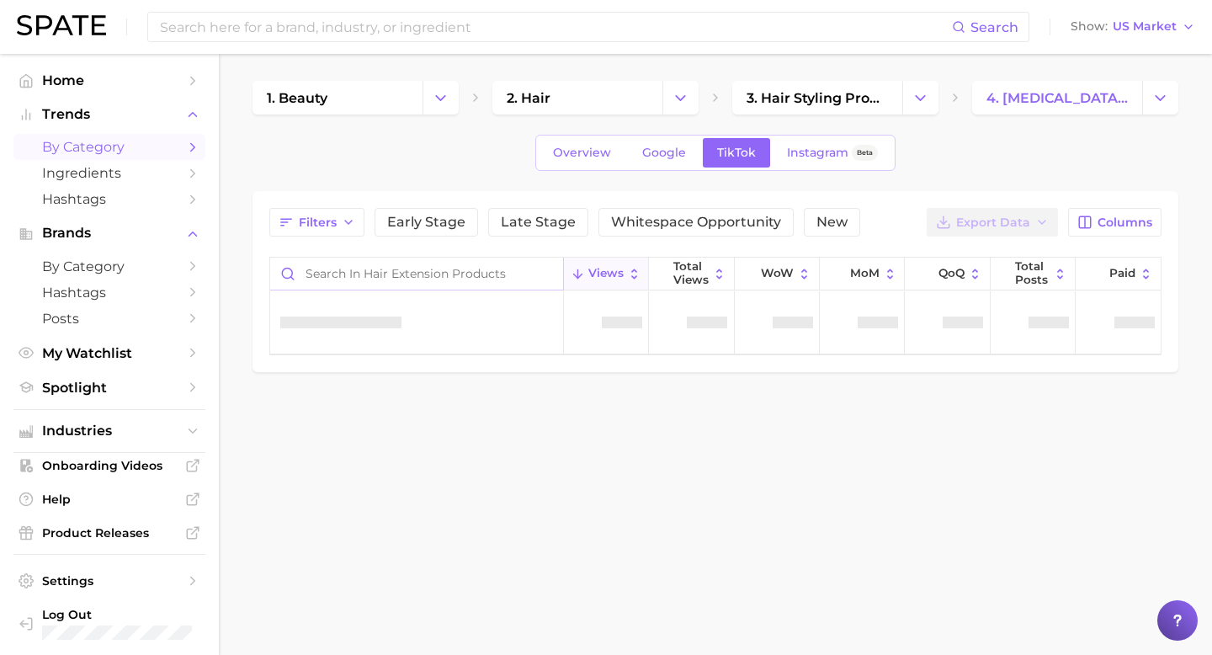
click at [467, 269] on input "Search in hair extension products" at bounding box center [416, 273] width 293 height 32
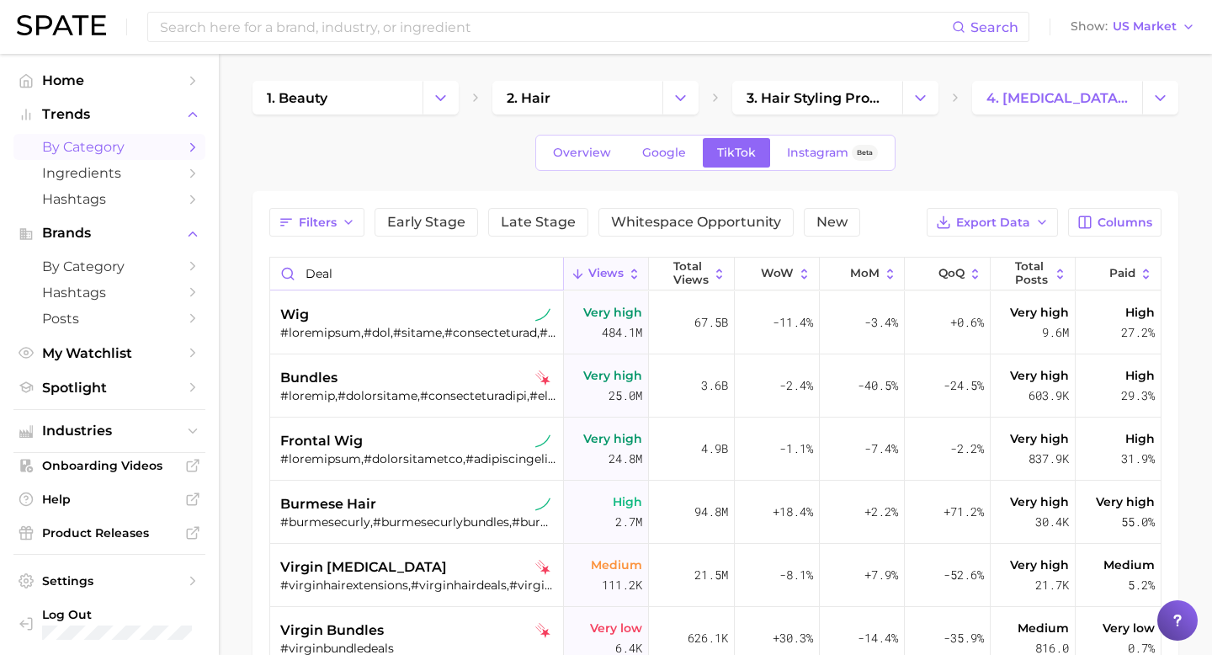
type input "deals"
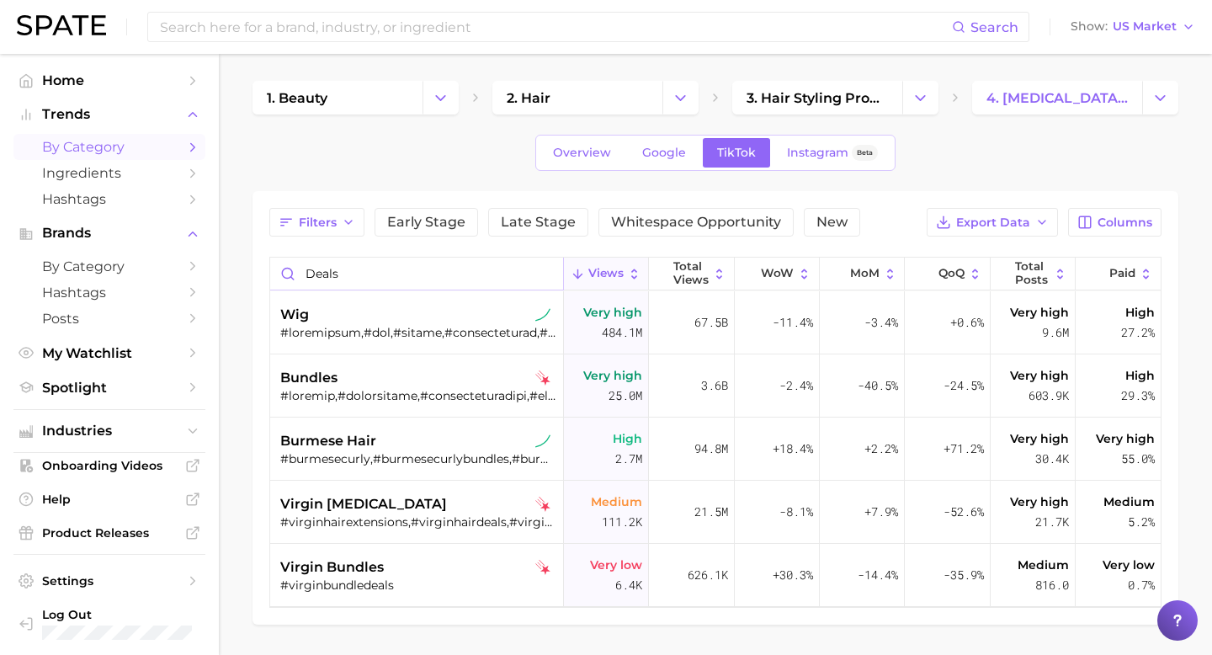
click at [544, 273] on input "deals" at bounding box center [416, 273] width 293 height 32
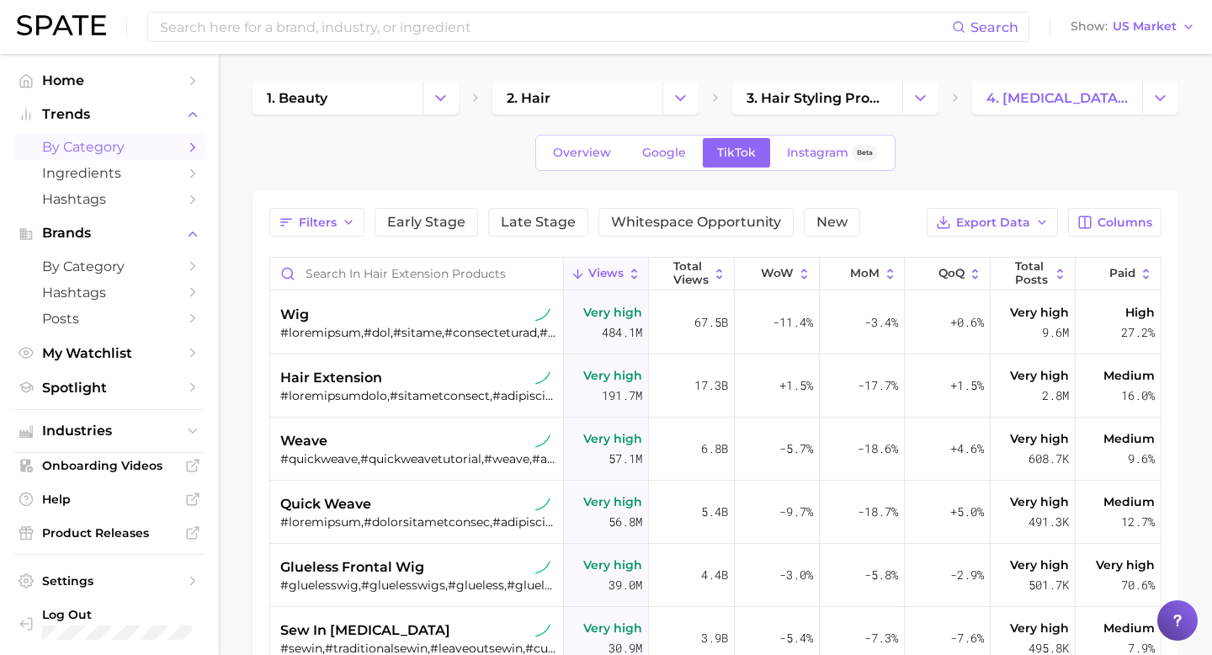
click at [483, 91] on div "1. beauty 2. hair 3. hair styling products 4. hair extension products" at bounding box center [715, 98] width 926 height 34
click at [540, 91] on span "2. hair" at bounding box center [529, 98] width 44 height 16
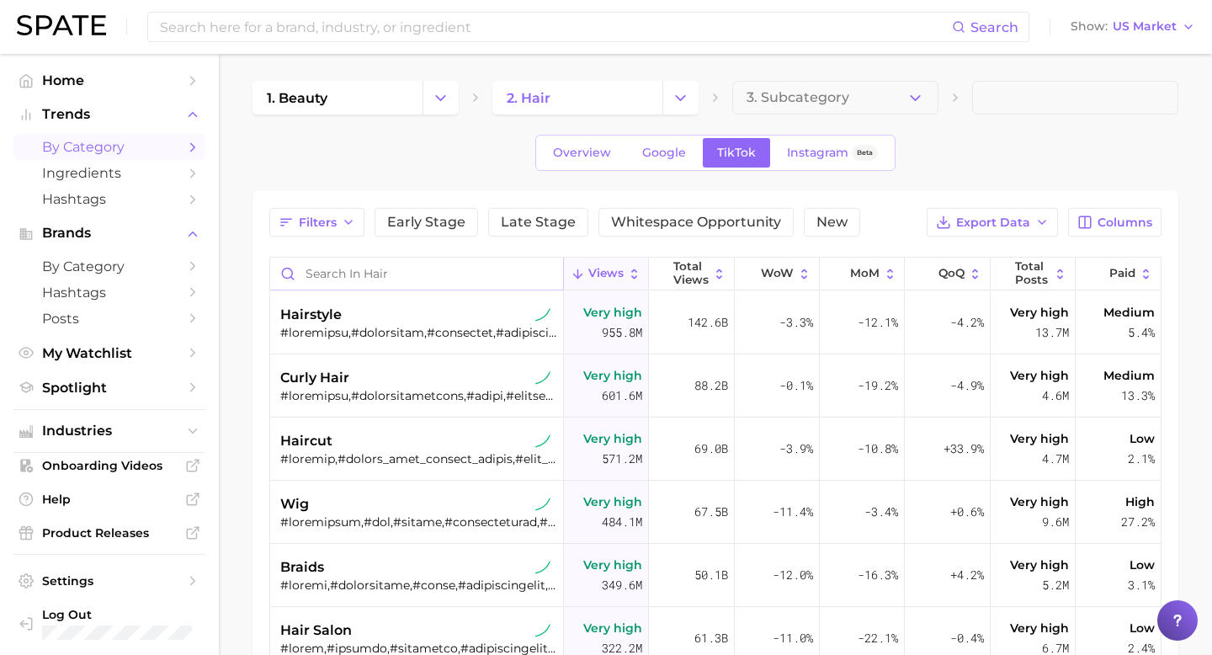
click at [422, 274] on input "Search in hair" at bounding box center [416, 273] width 293 height 32
type input "d"
type input "s"
click at [372, 282] on input "Search in hair" at bounding box center [416, 273] width 293 height 32
type input "stylist"
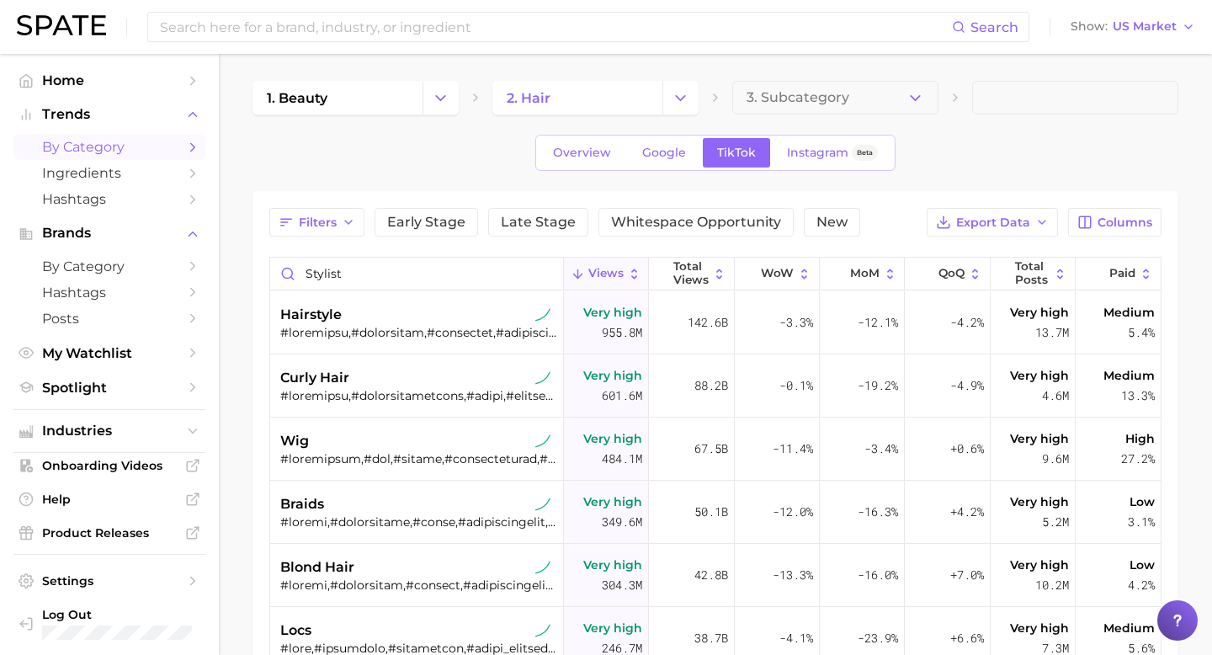
click at [824, 79] on main "1. beauty 2. hair 3. Subcategory Overview Google TikTok Instagram Beta Filters …" at bounding box center [715, 533] width 993 height 958
click at [822, 96] on span "3. Subcategory" at bounding box center [797, 97] width 103 height 15
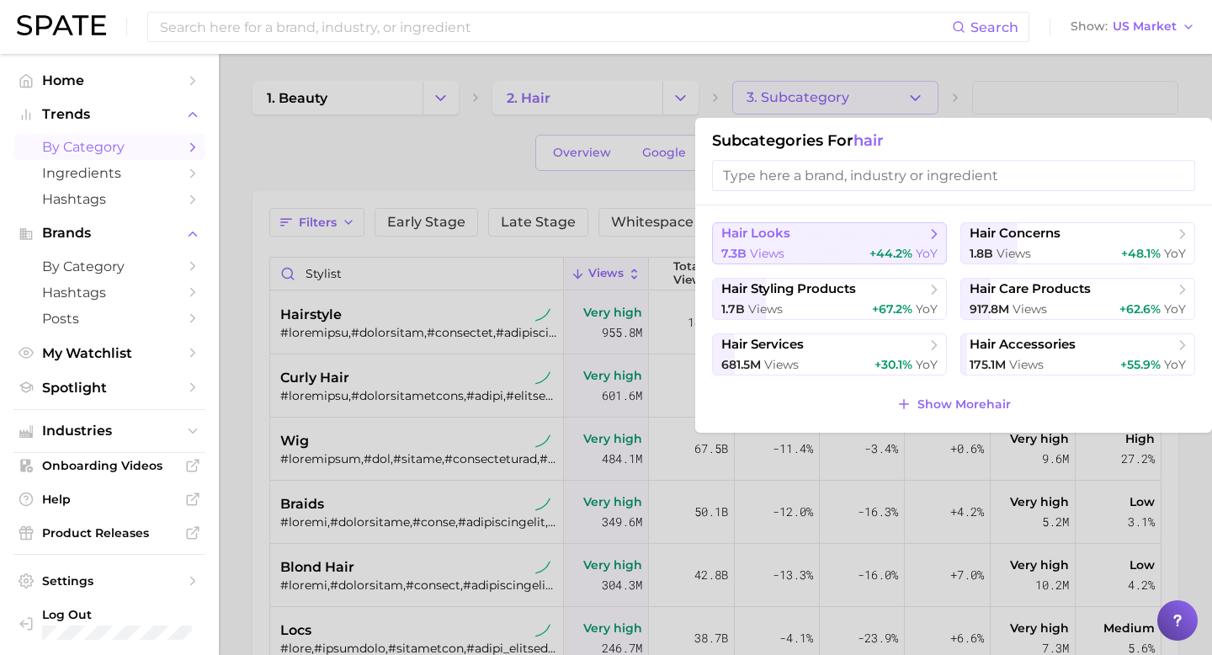
click at [793, 235] on span "hair looks" at bounding box center [823, 233] width 204 height 17
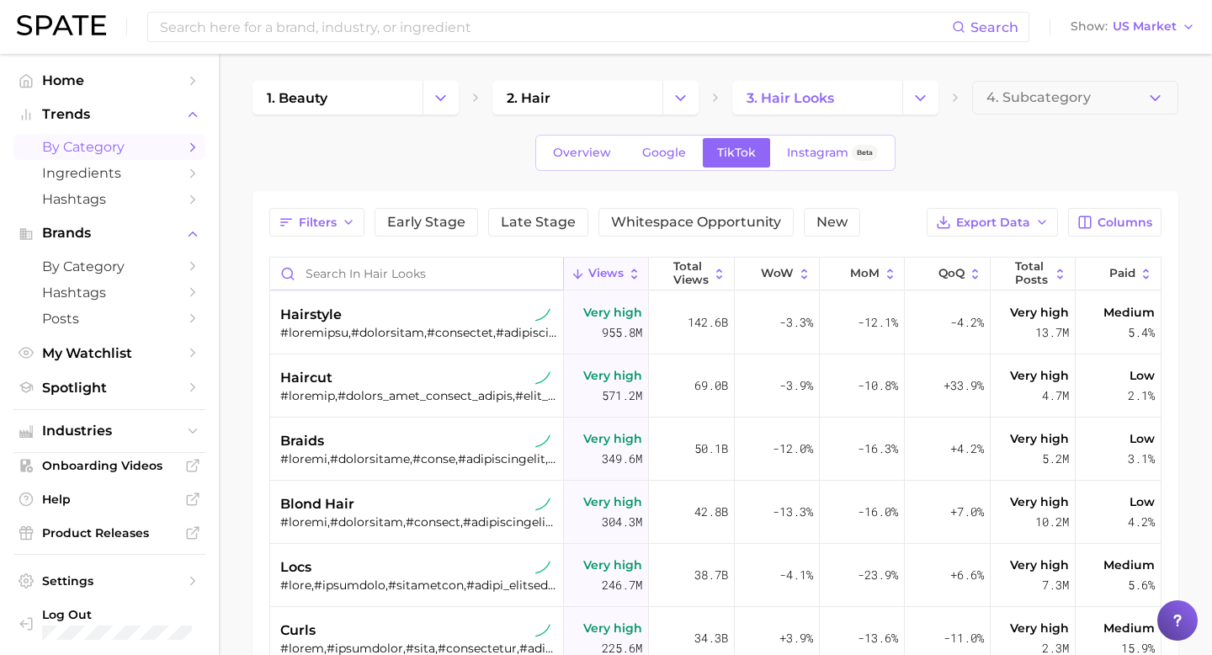
click at [411, 273] on input "Search in hair looks" at bounding box center [416, 273] width 293 height 32
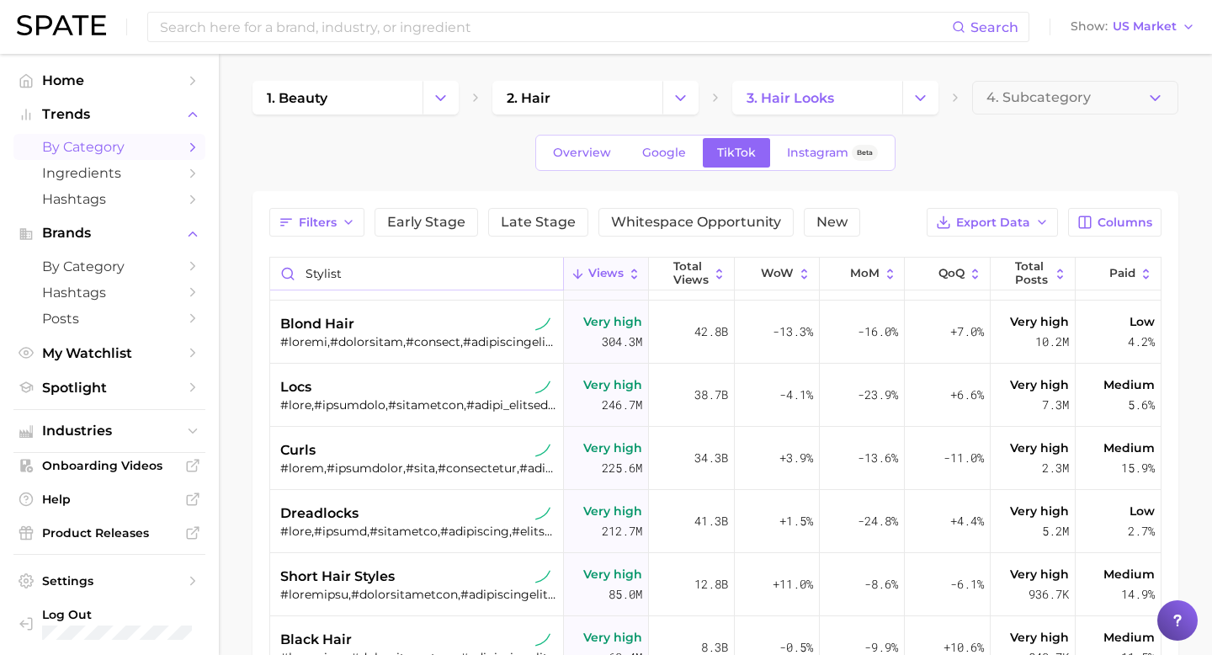
scroll to position [18, 0]
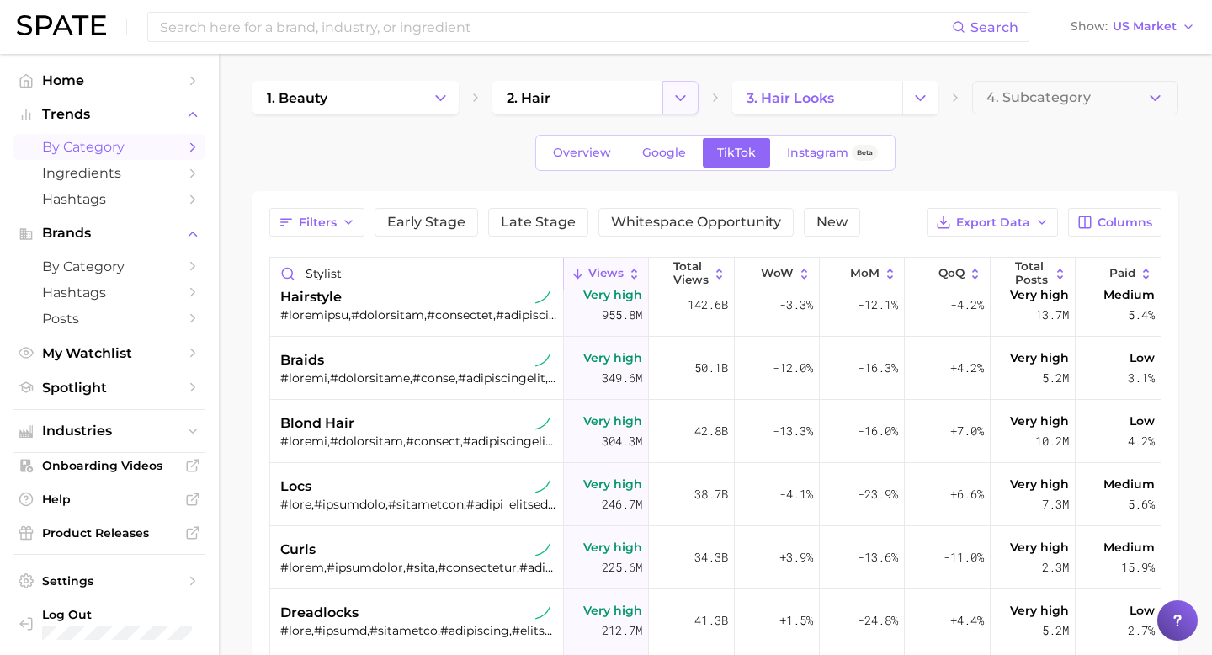
type input "stylist"
click at [695, 103] on button "Change Category" at bounding box center [680, 98] width 36 height 34
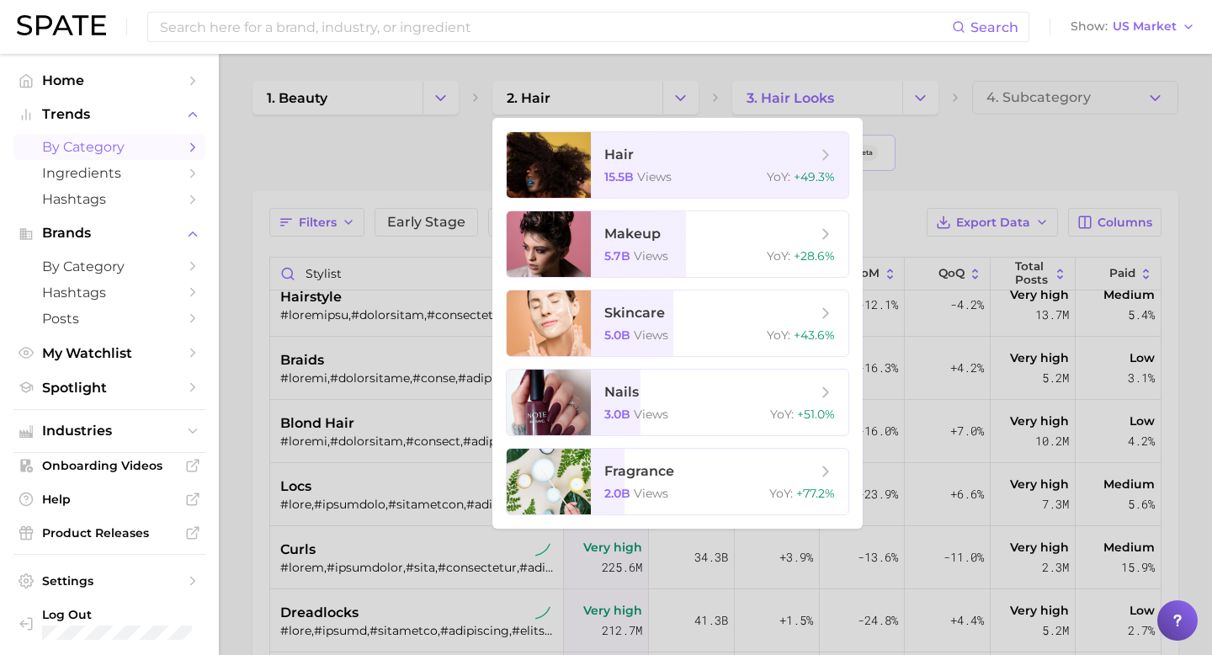
click at [313, 99] on div at bounding box center [606, 327] width 1212 height 655
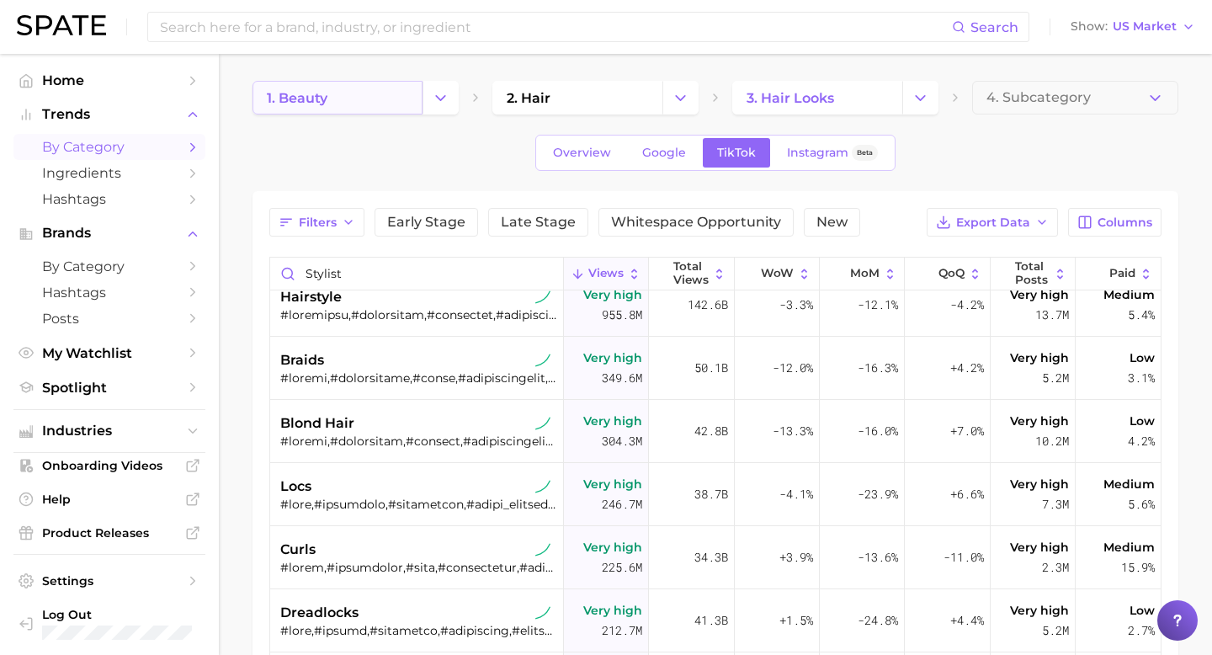
click at [352, 98] on link "1. beauty" at bounding box center [337, 98] width 170 height 34
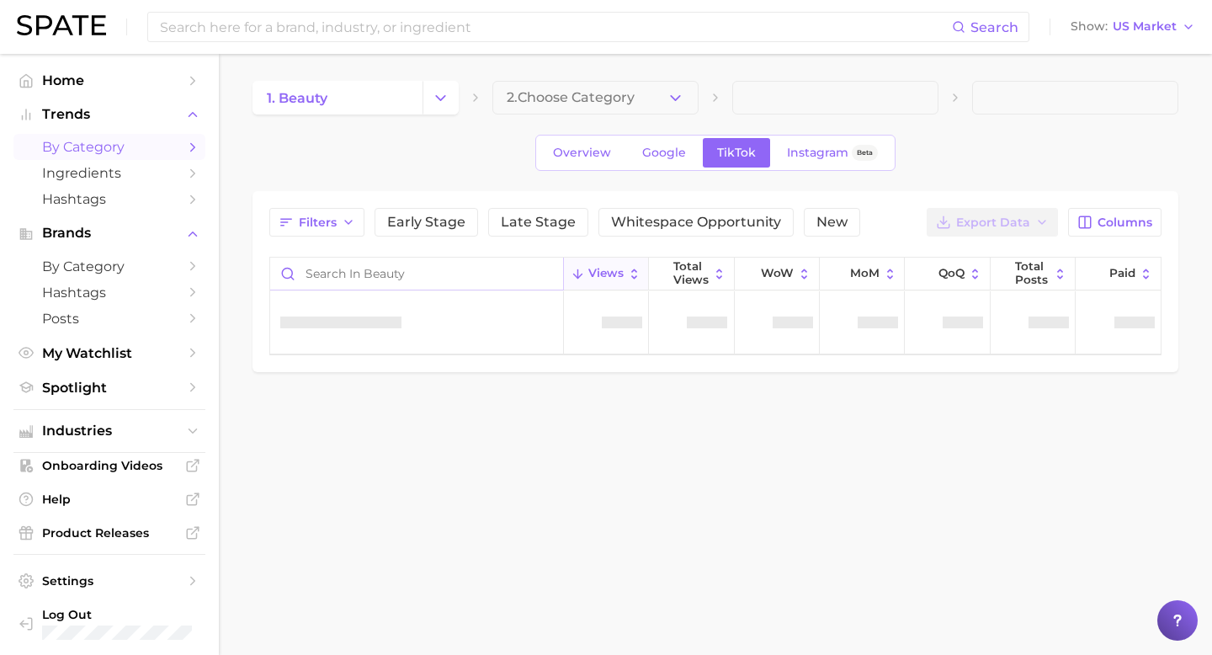
click at [350, 278] on input "Search in beauty" at bounding box center [416, 273] width 293 height 32
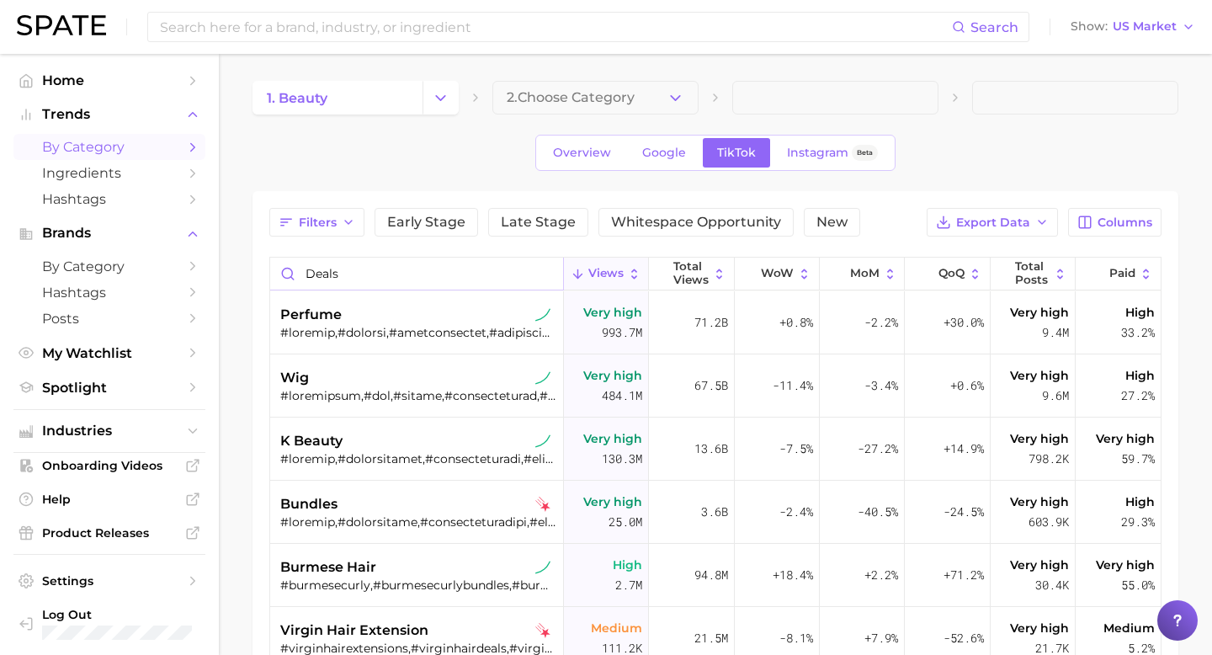
click at [343, 278] on input "deals" at bounding box center [416, 273] width 293 height 32
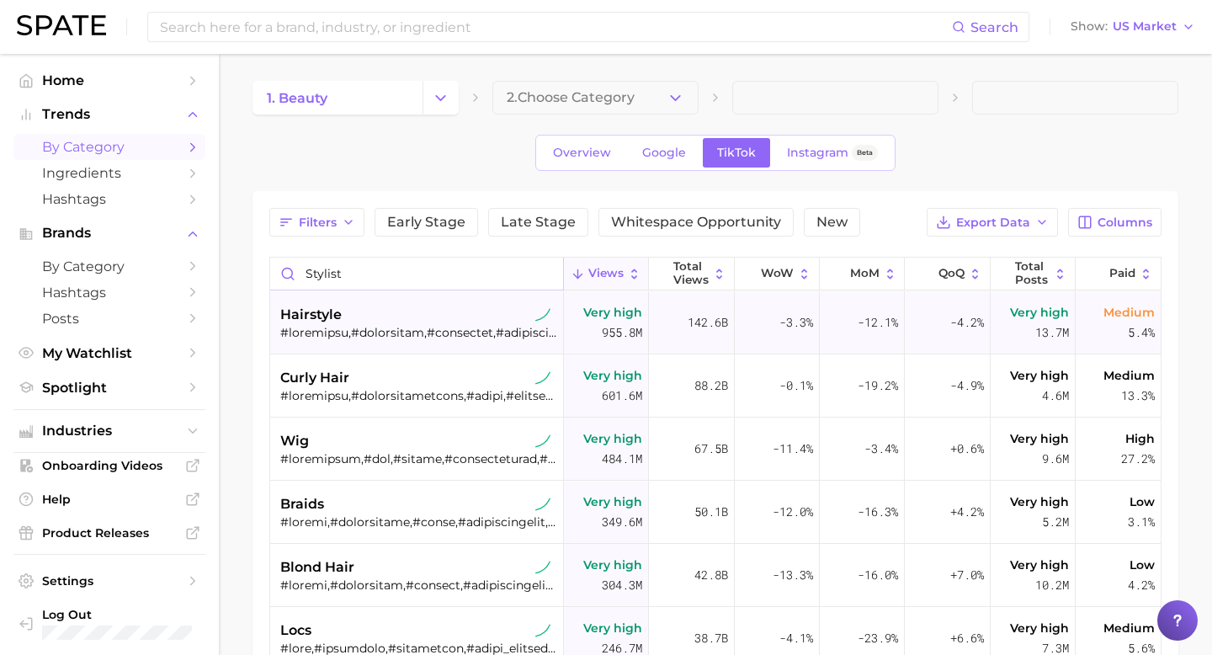
click at [430, 276] on input "stylist" at bounding box center [416, 273] width 293 height 32
type input "r"
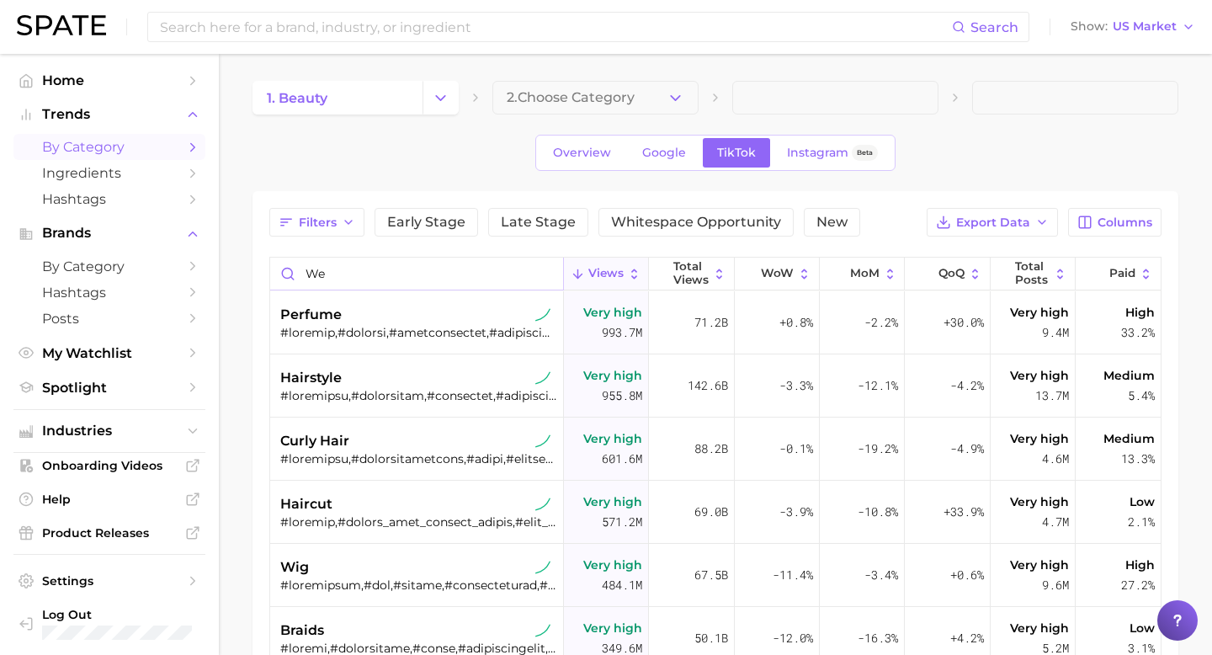
type input "w"
click at [649, 84] on button "2. Choose Category" at bounding box center [595, 98] width 206 height 34
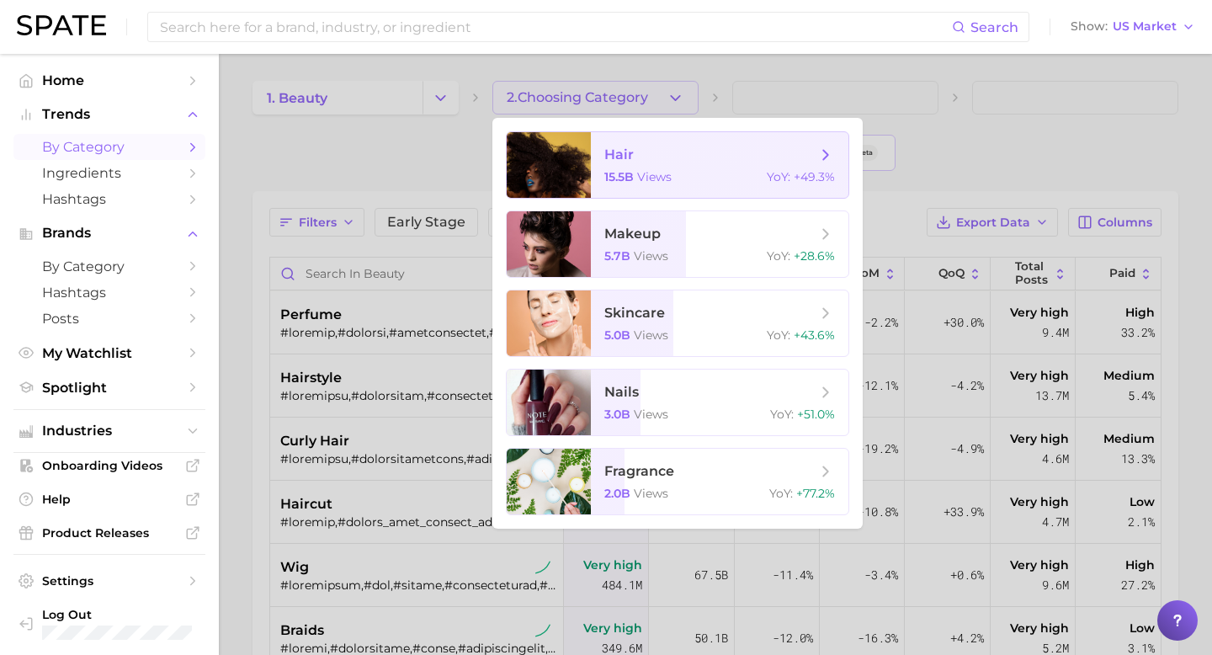
click at [619, 183] on span "15.5b" at bounding box center [618, 176] width 29 height 15
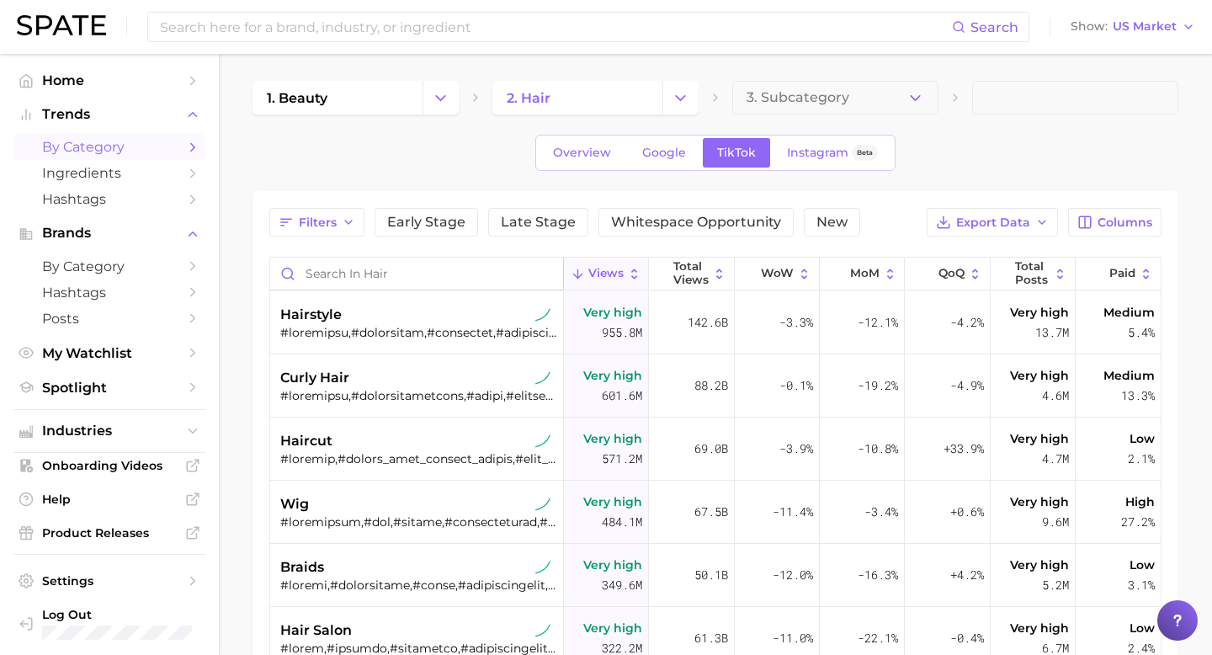
click at [470, 268] on input "Search in hair" at bounding box center [416, 273] width 293 height 32
type input "w"
click at [599, 156] on span "Overview" at bounding box center [582, 153] width 58 height 14
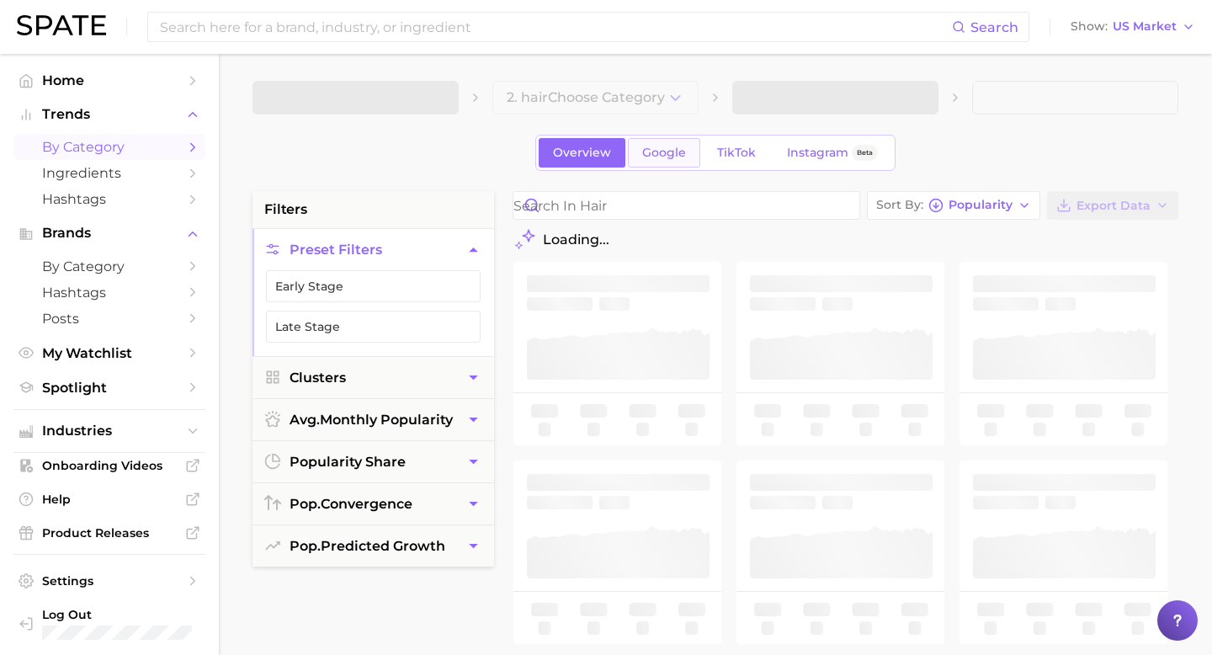
click at [687, 146] on link "Google" at bounding box center [664, 152] width 72 height 29
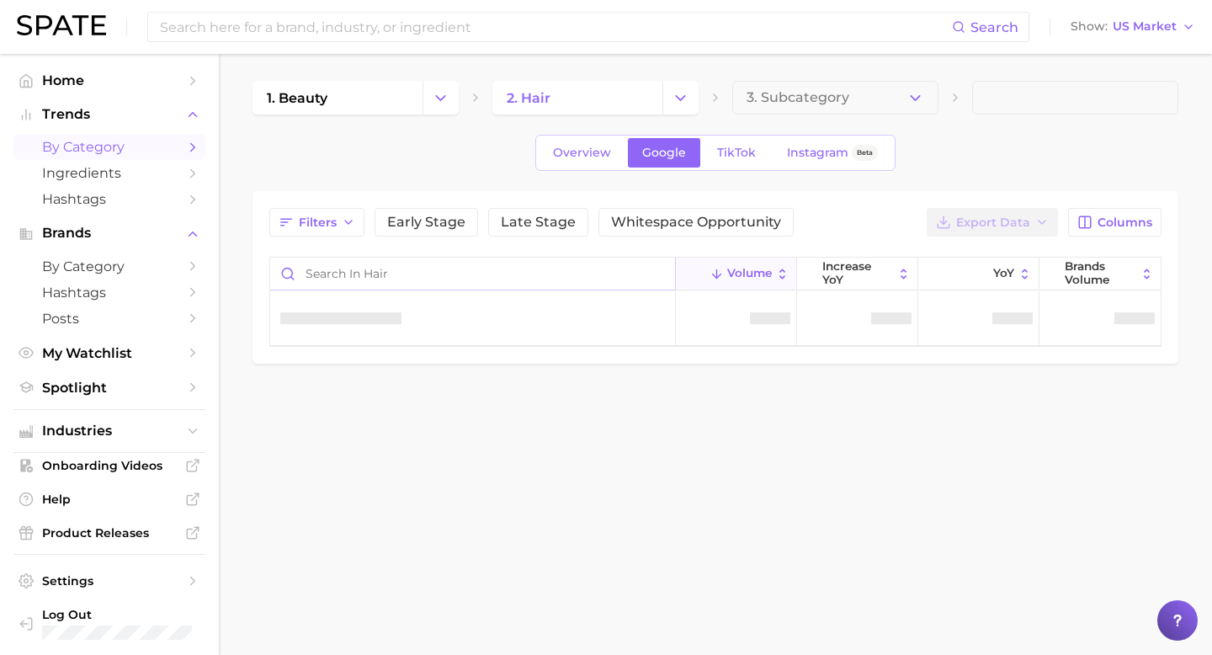
click at [523, 273] on input "Search in hair" at bounding box center [472, 273] width 405 height 32
click at [1097, 218] on button "Columns" at bounding box center [1114, 222] width 93 height 29
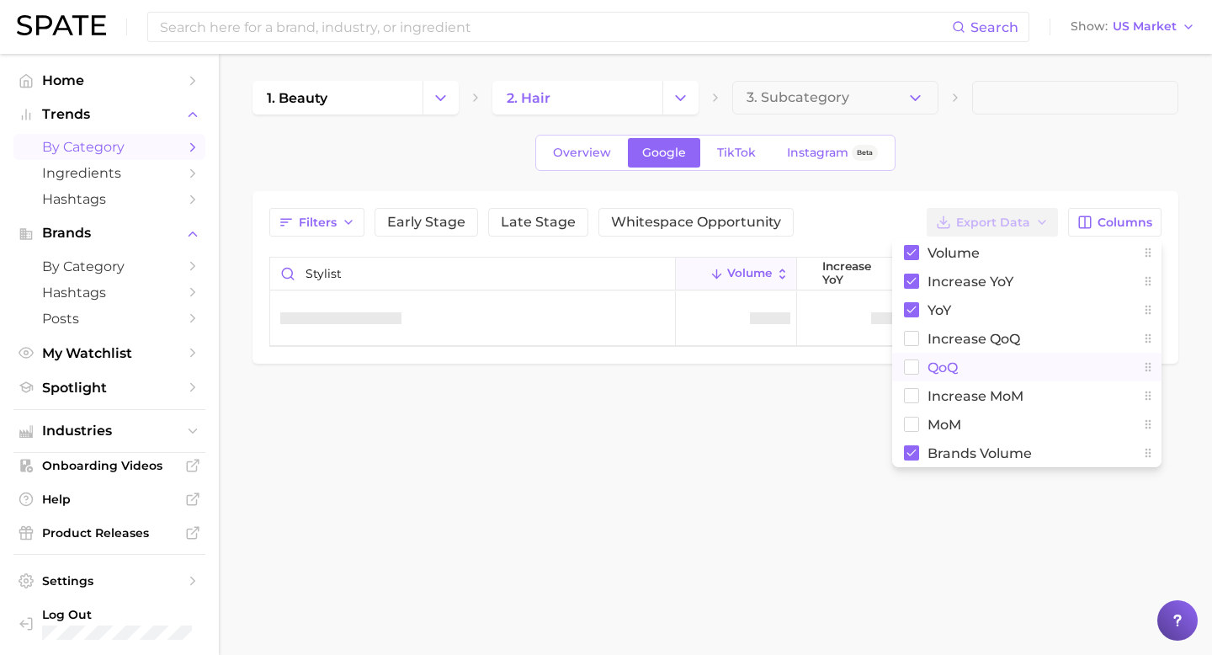
click at [913, 369] on rect at bounding box center [911, 367] width 14 height 14
click at [913, 419] on rect at bounding box center [911, 424] width 14 height 14
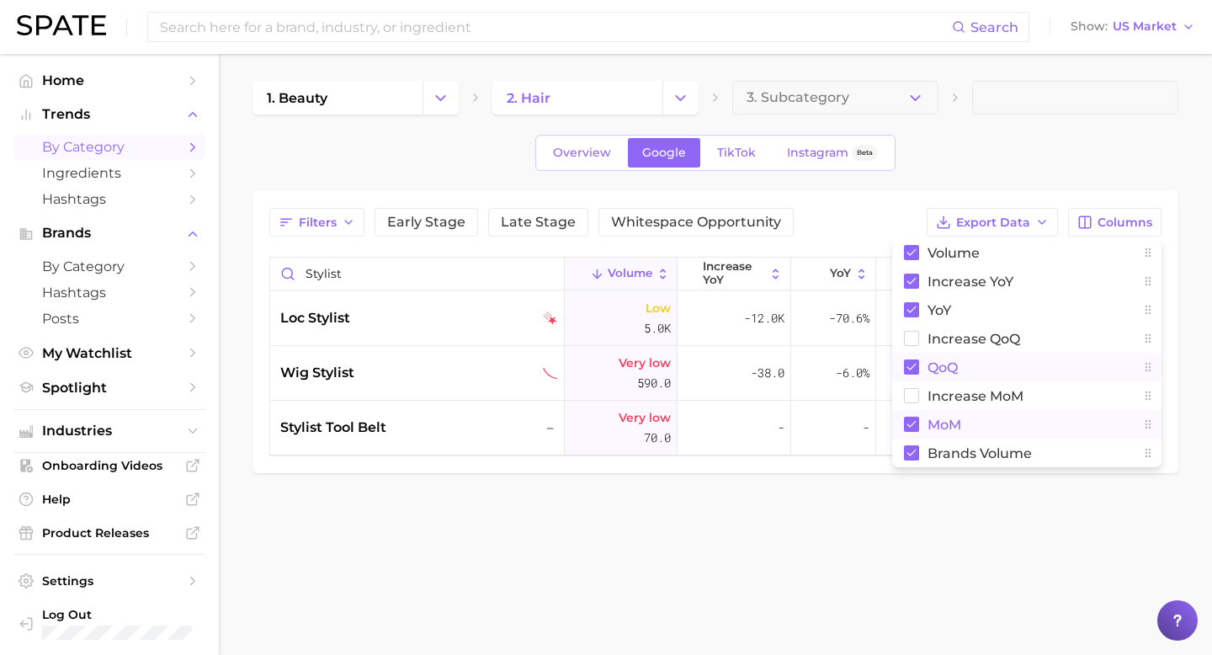
click at [431, 180] on div "1. beauty 2. hair 3. Subcategory Overview Google TikTok Instagram Beta Filters …" at bounding box center [715, 277] width 926 height 392
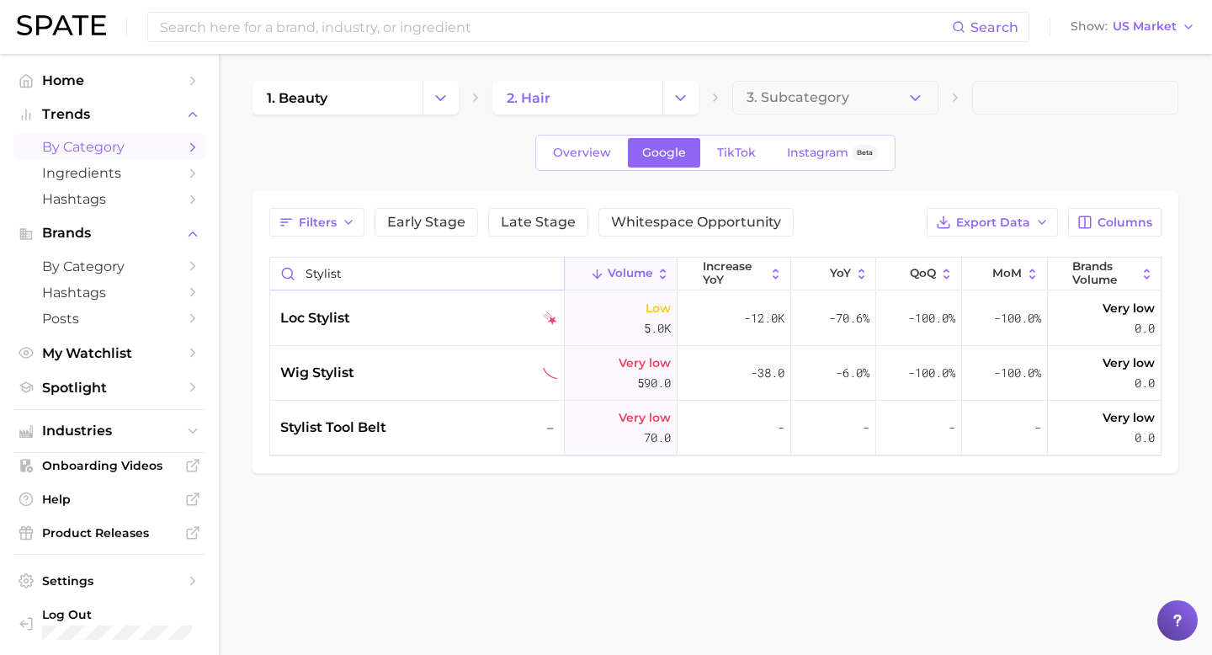
click at [406, 279] on input "stylist" at bounding box center [417, 273] width 294 height 32
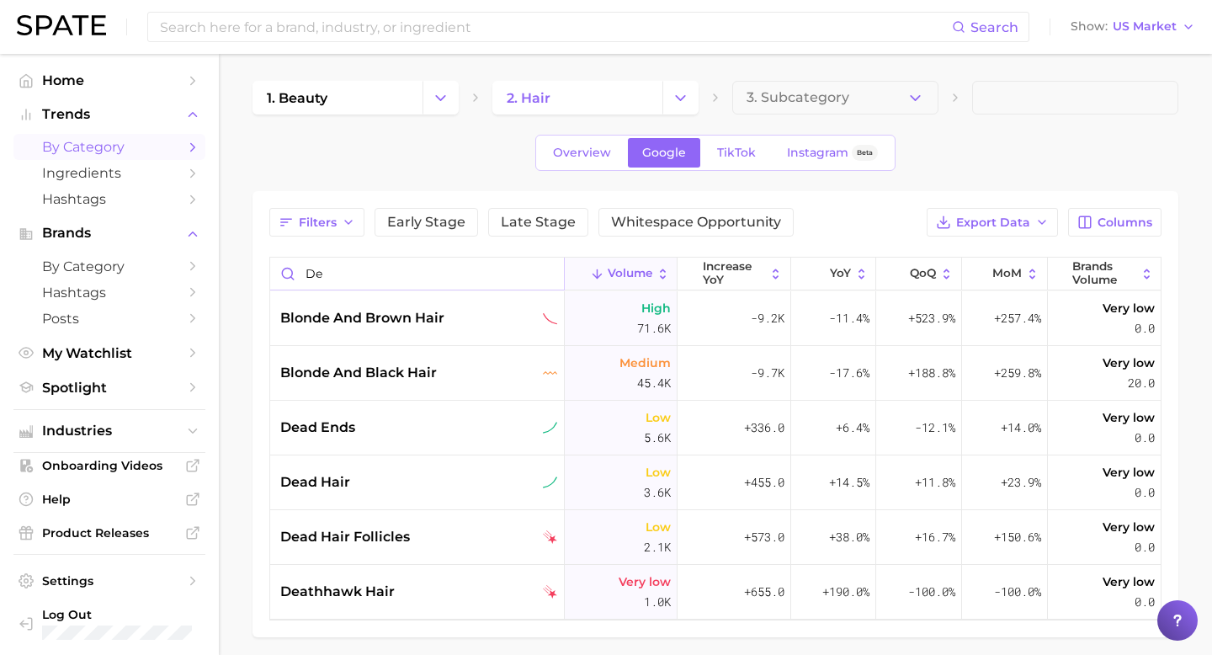
type input "d"
